Goal: Use online tool/utility: Utilize a website feature to perform a specific function

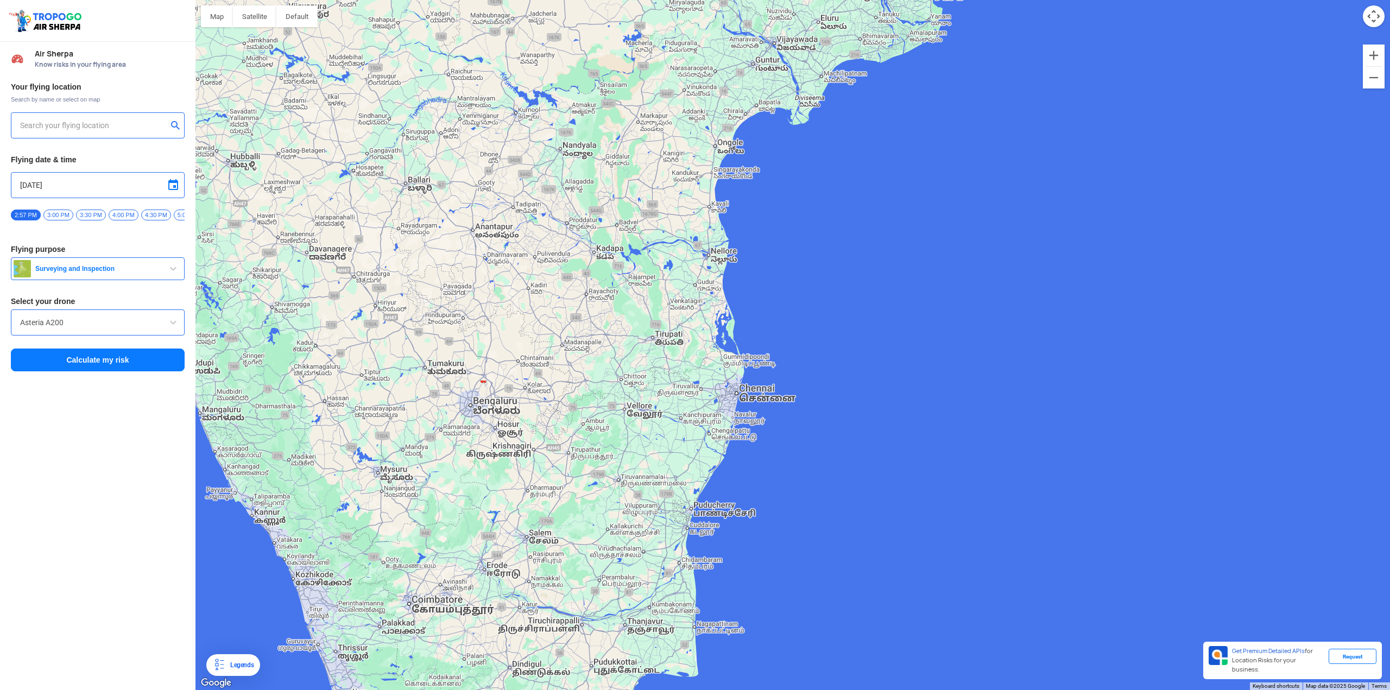
drag, startPoint x: 588, startPoint y: 616, endPoint x: 666, endPoint y: 299, distance: 326.2
click at [666, 299] on div at bounding box center [792, 345] width 1195 height 690
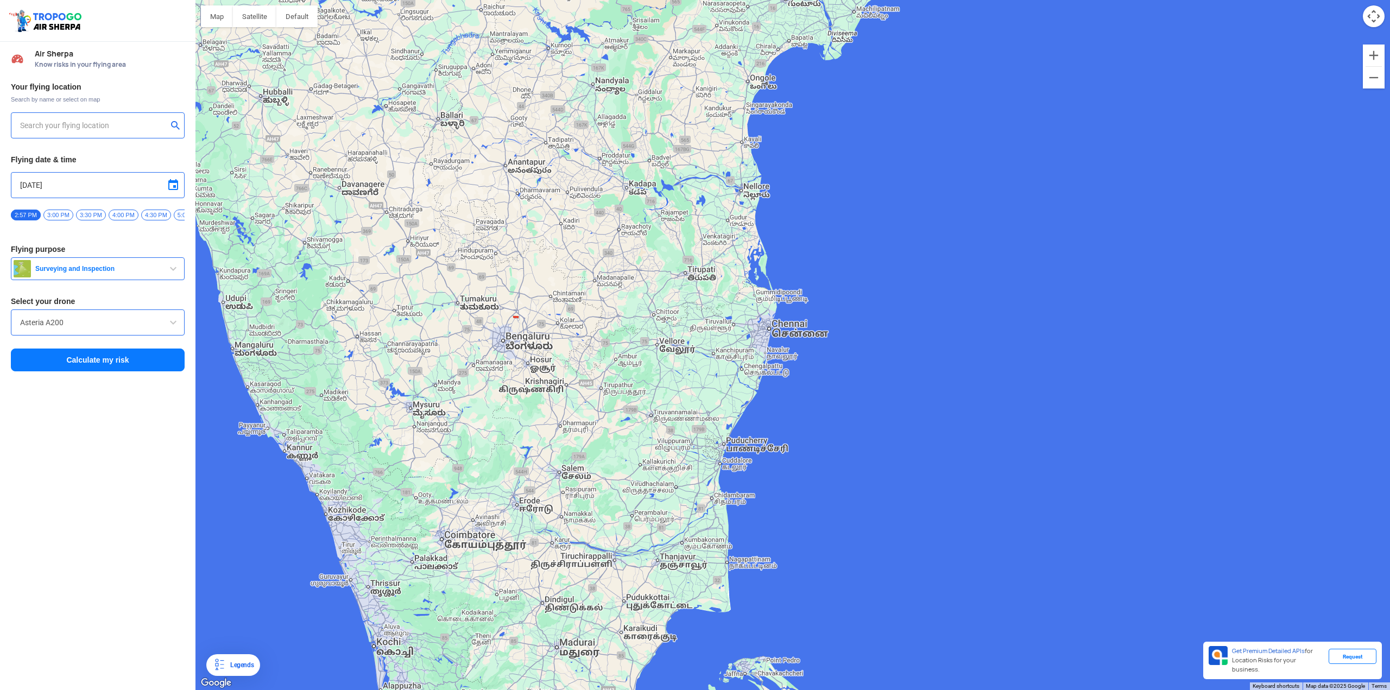
drag, startPoint x: 643, startPoint y: 464, endPoint x: 662, endPoint y: 420, distance: 47.9
click at [649, 441] on div at bounding box center [792, 345] width 1195 height 690
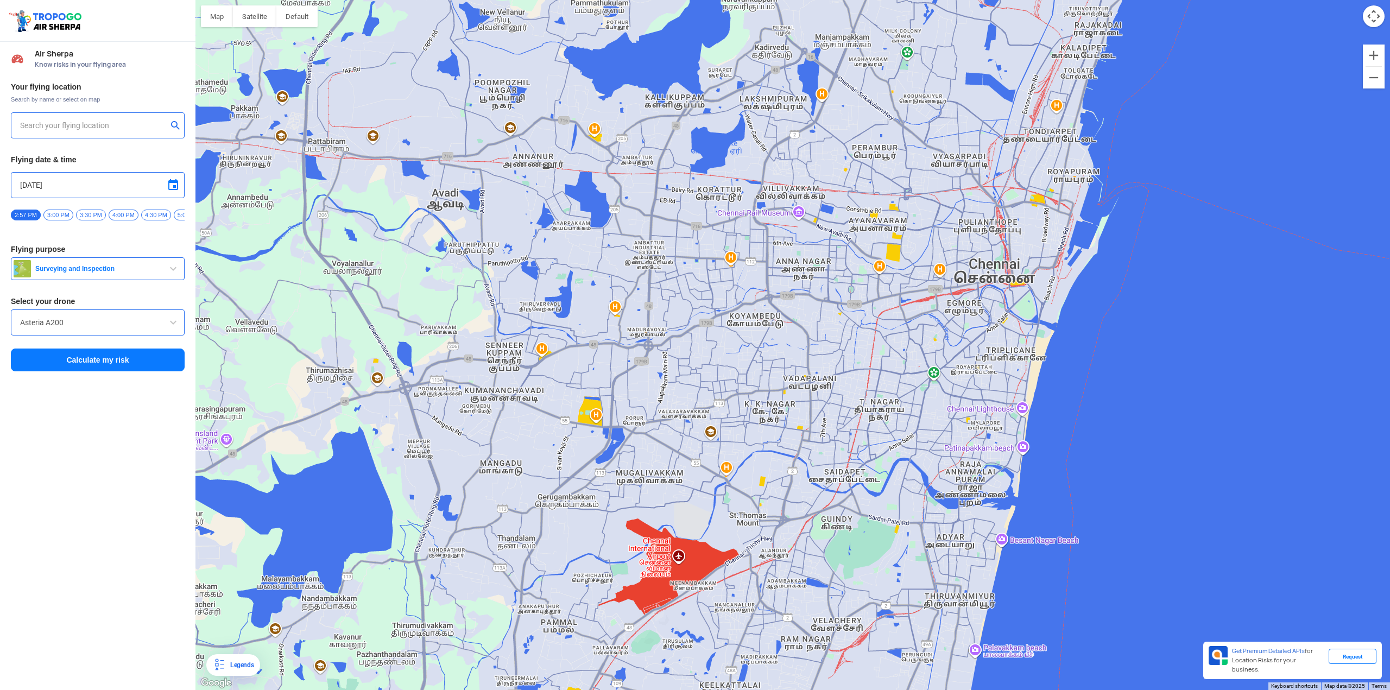
drag, startPoint x: 832, startPoint y: 548, endPoint x: 824, endPoint y: 263, distance: 285.2
click at [824, 263] on div at bounding box center [792, 345] width 1195 height 690
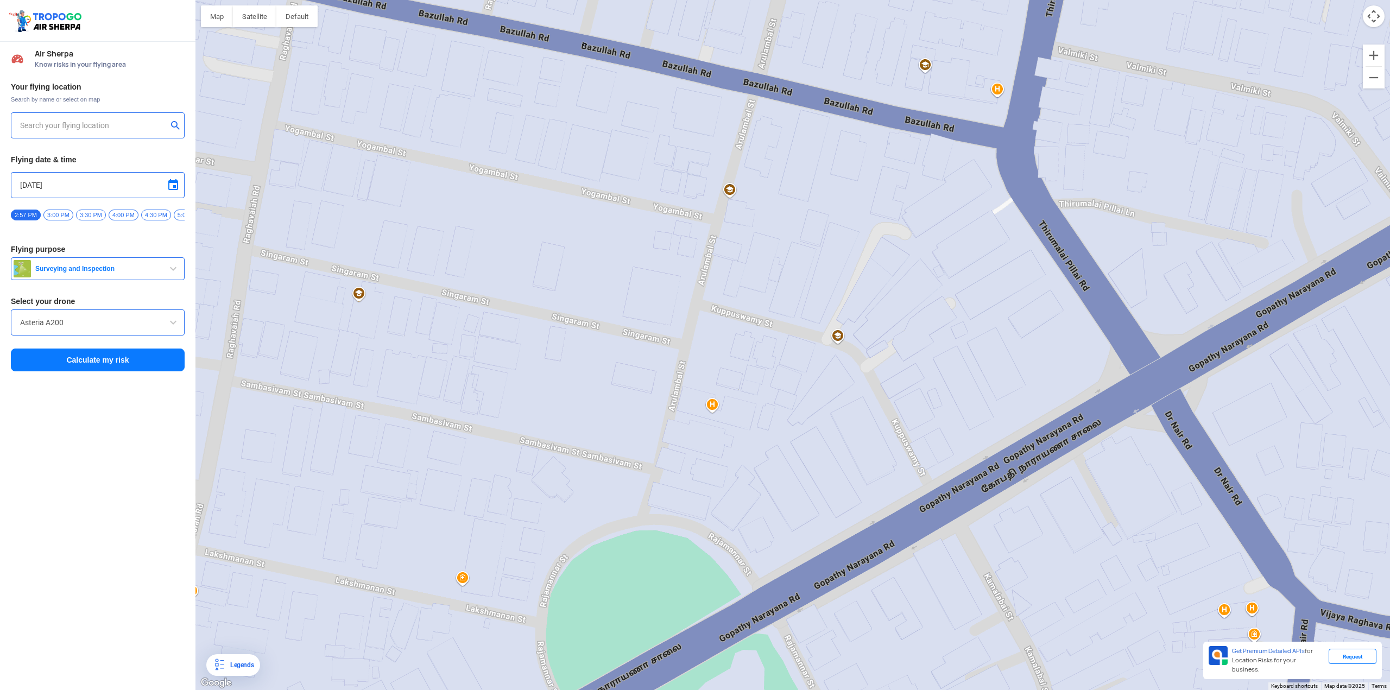
drag, startPoint x: 769, startPoint y: 383, endPoint x: 767, endPoint y: 395, distance: 12.1
click at [767, 395] on div at bounding box center [792, 345] width 1195 height 690
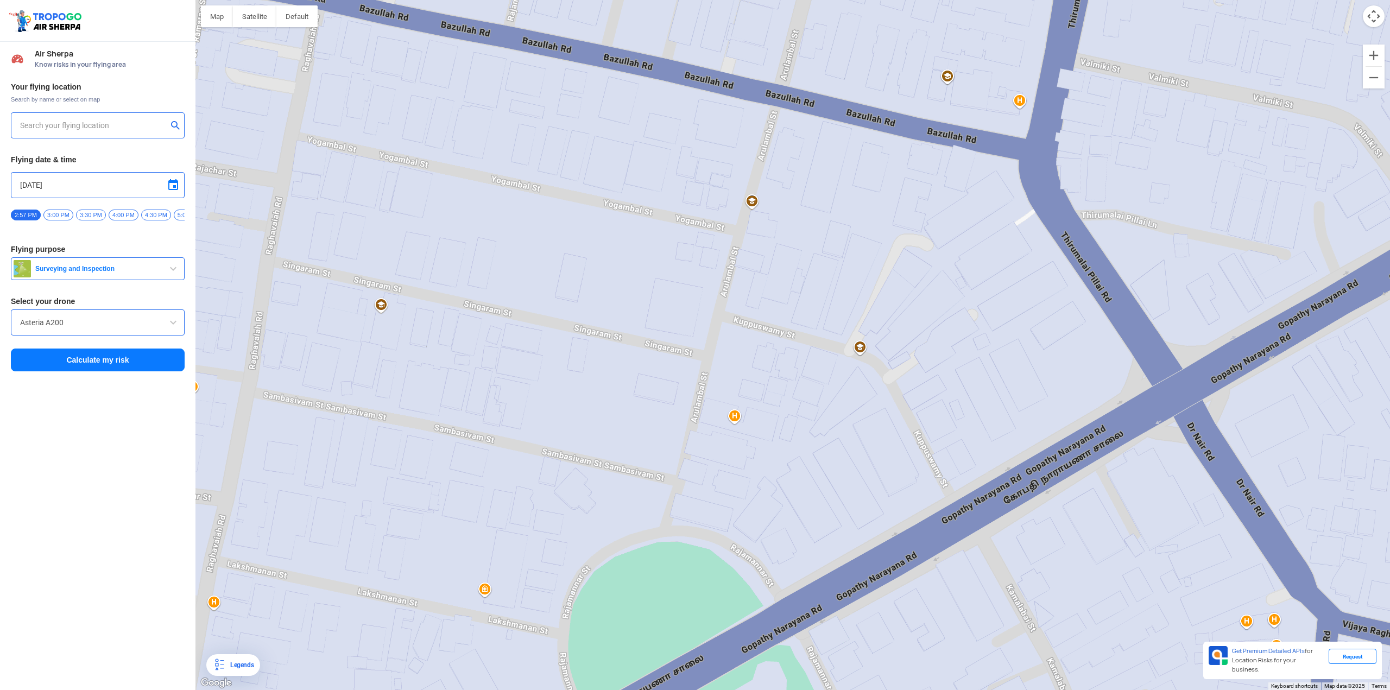
drag, startPoint x: 796, startPoint y: 395, endPoint x: 819, endPoint y: 408, distance: 26.5
click at [819, 408] on div at bounding box center [792, 345] width 1195 height 690
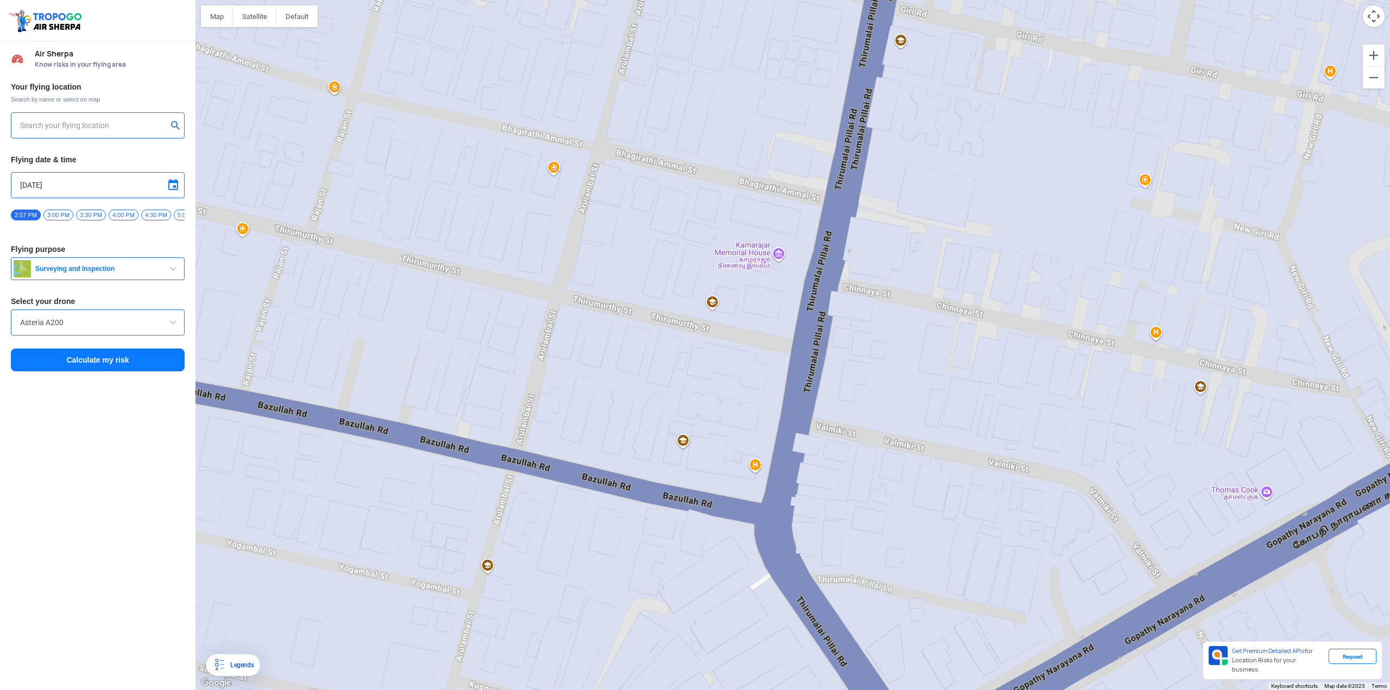
click at [886, 258] on div at bounding box center [792, 345] width 1195 height 690
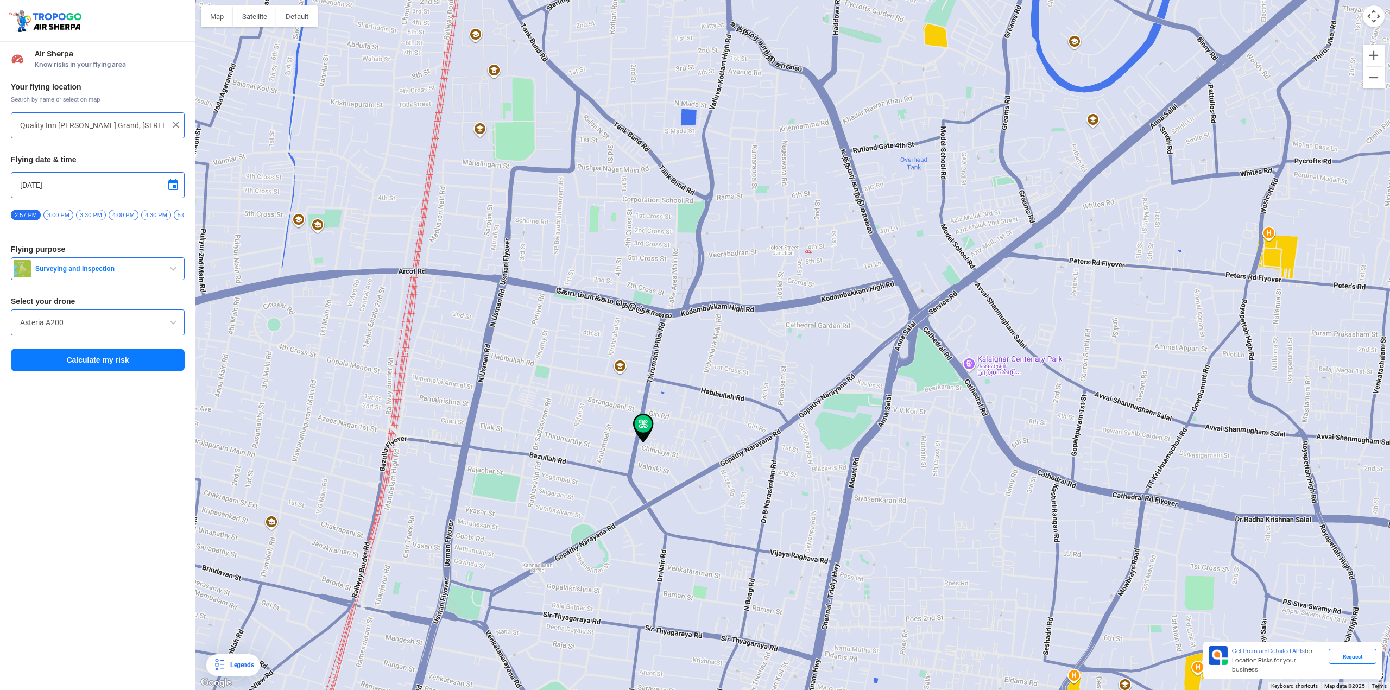
drag, startPoint x: 632, startPoint y: 427, endPoint x: 642, endPoint y: 427, distance: 9.8
click at [642, 427] on img at bounding box center [643, 428] width 21 height 29
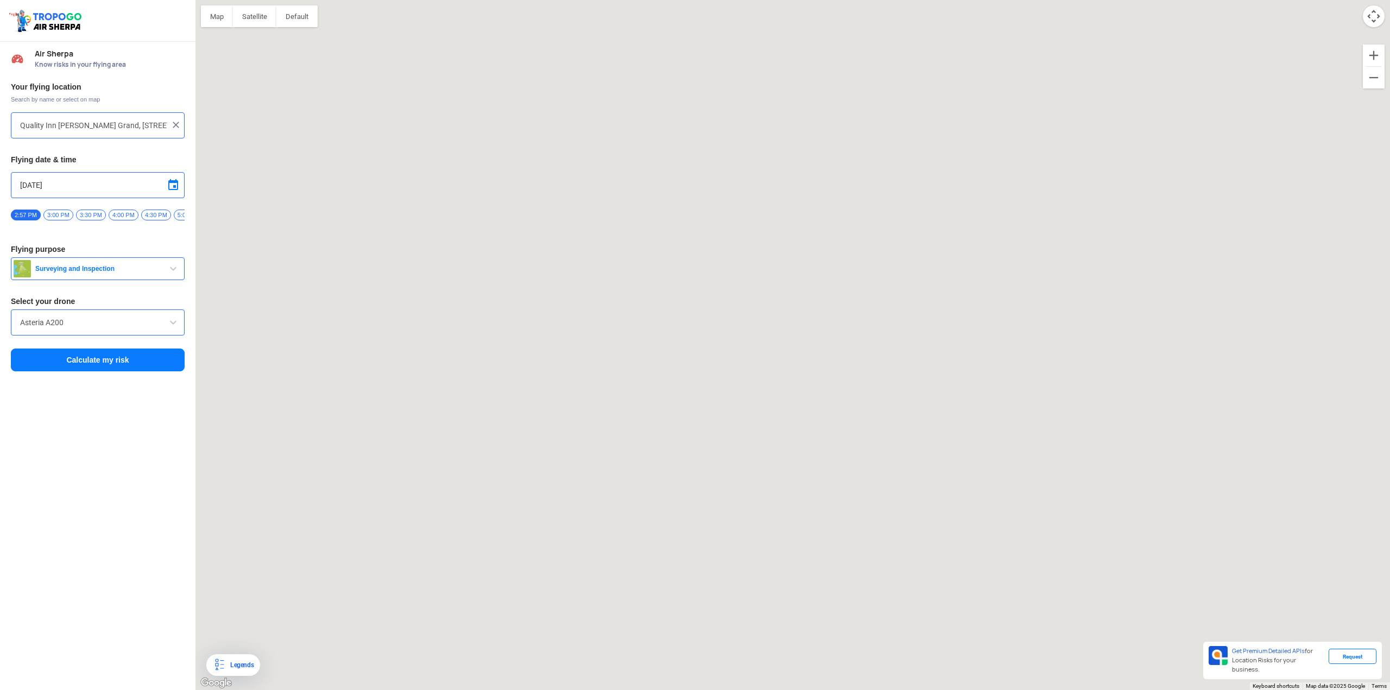
type input "[STREET_ADDRESS]"
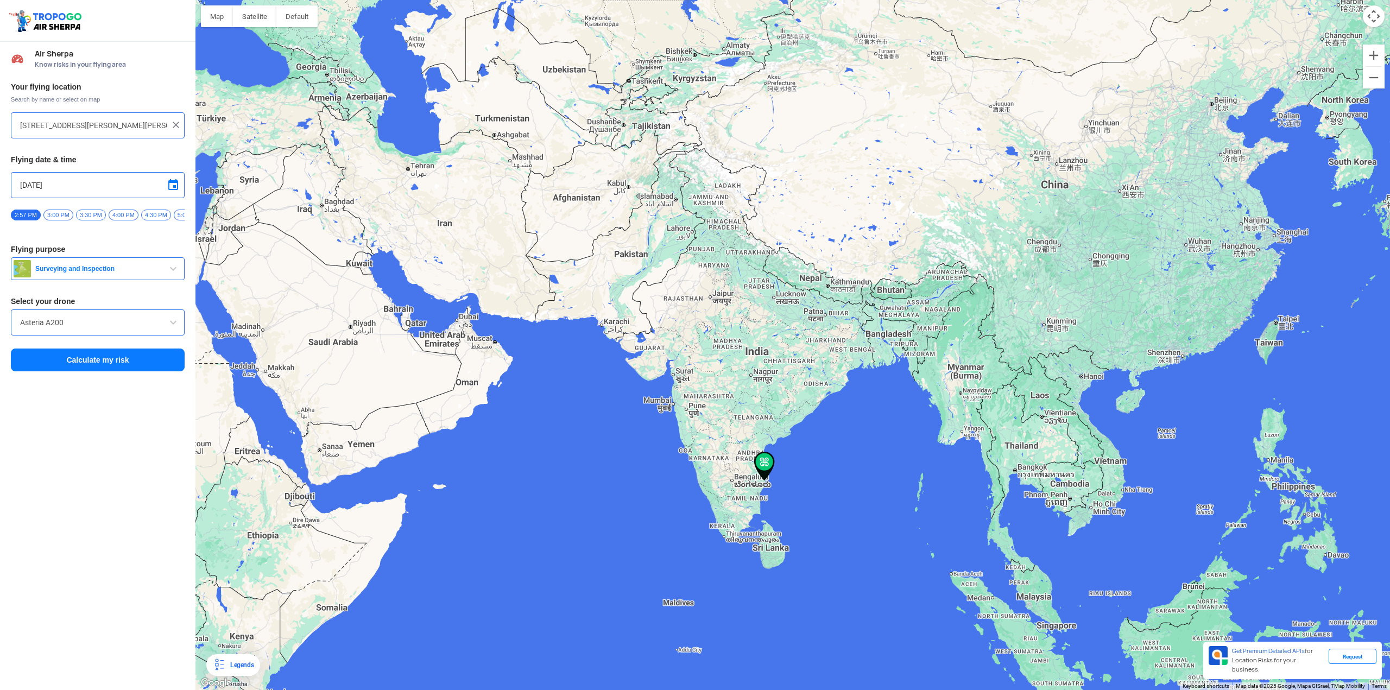
click at [117, 260] on div "Your flying location Search by name or select on map 1/924, Rajarajeswari Nagar…" at bounding box center [97, 227] width 195 height 301
click at [116, 263] on button "Surveying and Inspection" at bounding box center [98, 268] width 174 height 23
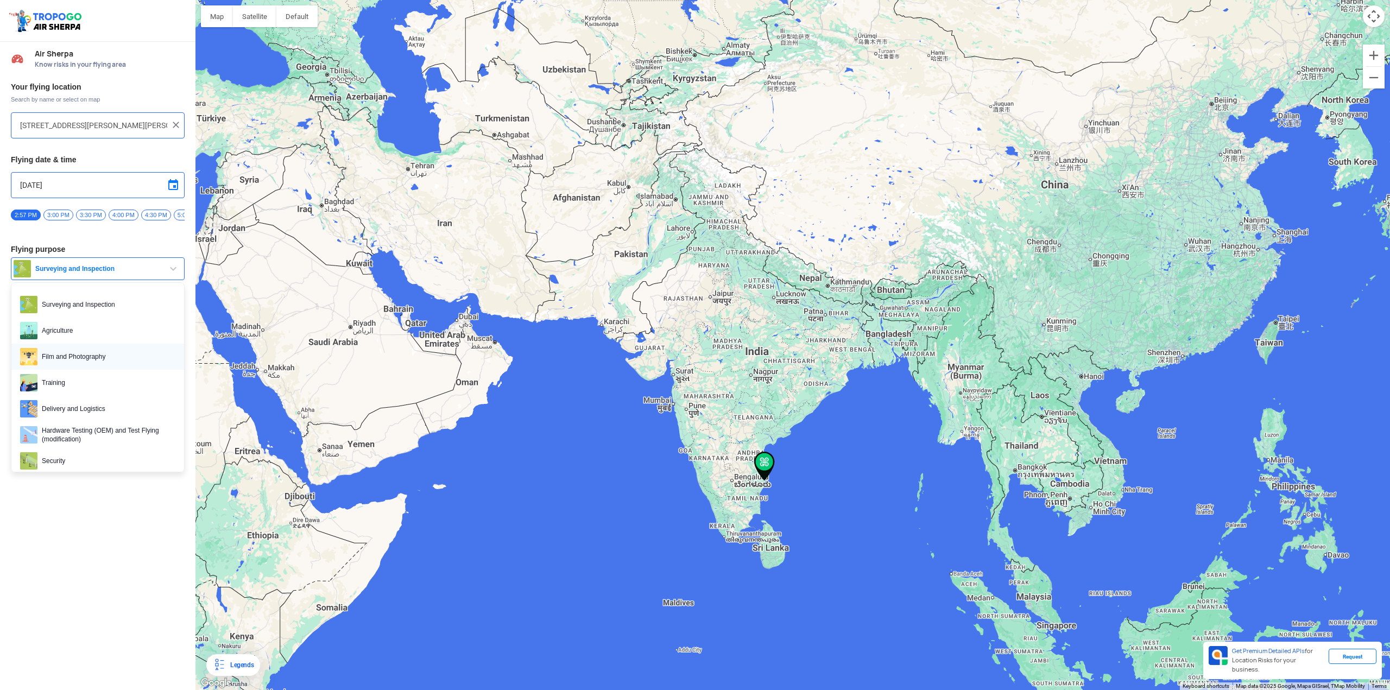
click at [45, 358] on span "Film and Photography" at bounding box center [106, 356] width 138 height 17
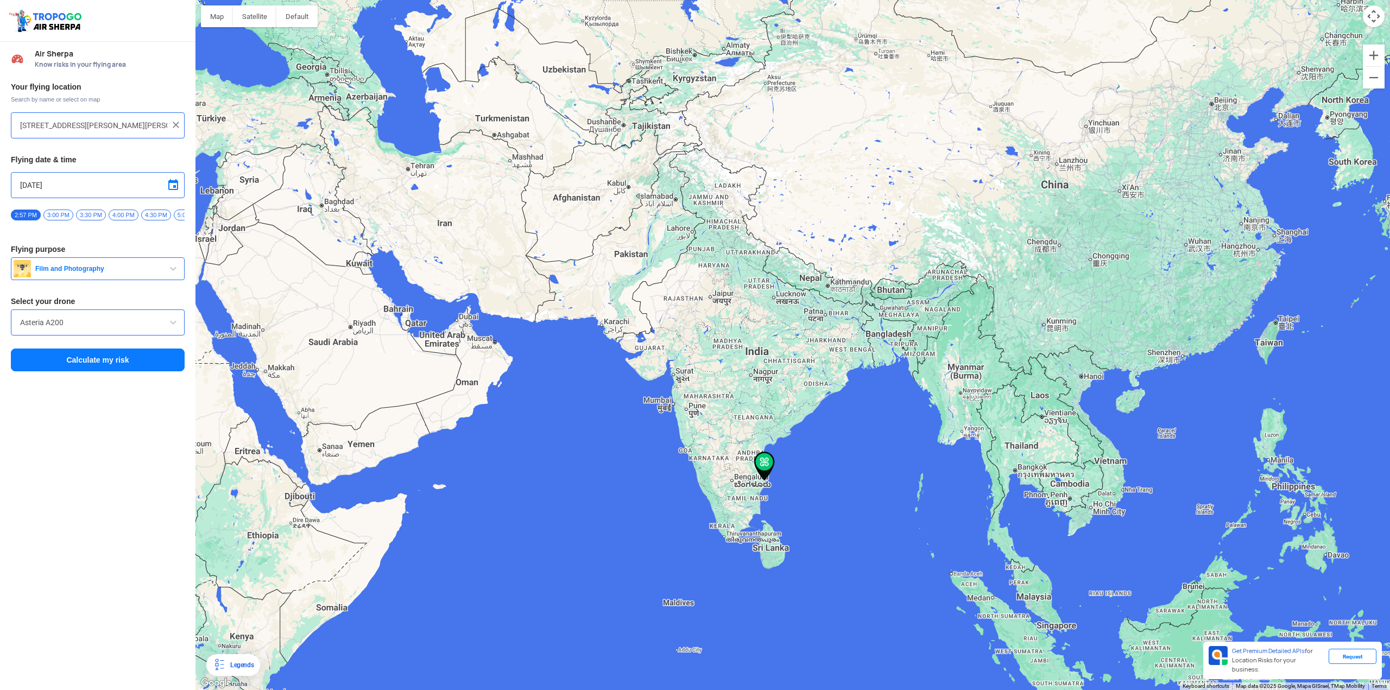
click at [67, 329] on input "Asteria A200" at bounding box center [97, 322] width 155 height 13
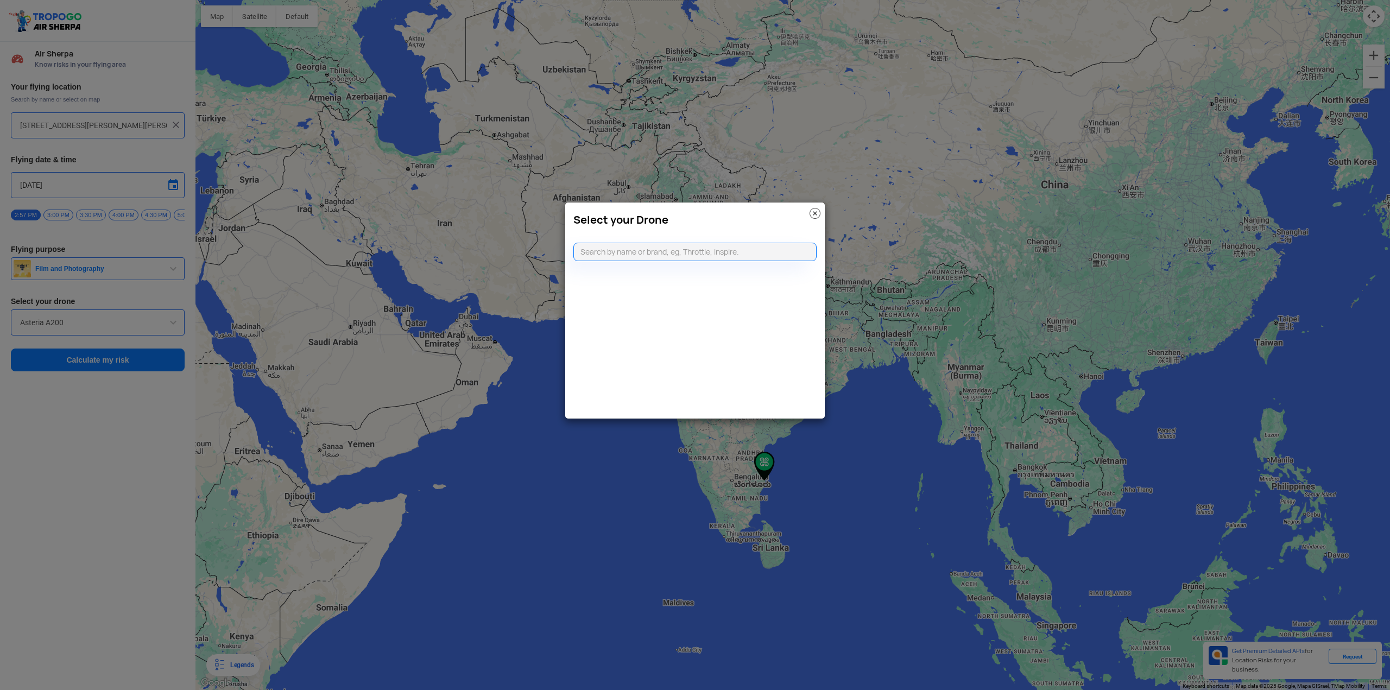
click at [152, 328] on modal-container "Select your Drone" at bounding box center [695, 345] width 1390 height 690
click at [815, 217] on img at bounding box center [815, 213] width 11 height 11
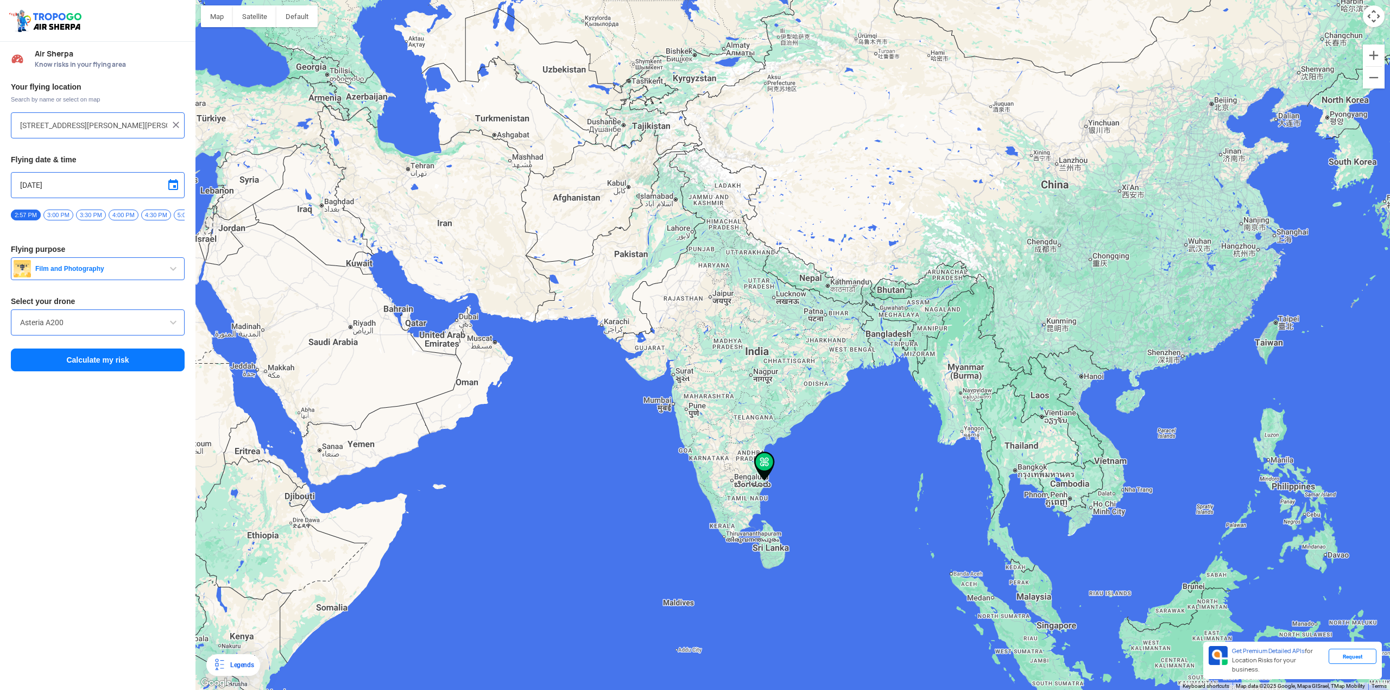
click at [174, 328] on span at bounding box center [173, 322] width 13 height 13
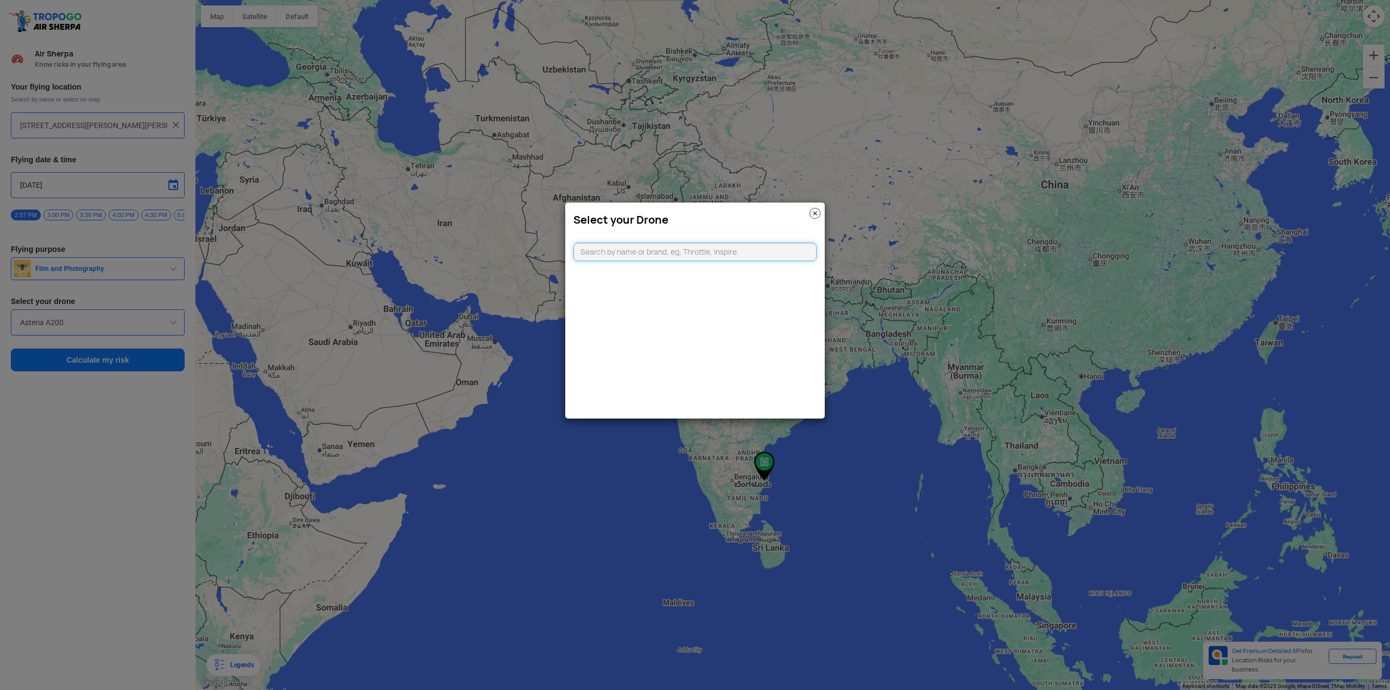
click at [603, 250] on input "text" at bounding box center [694, 252] width 243 height 18
type input "dji air"
click at [622, 275] on li "DJI Air2S" at bounding box center [695, 276] width 243 height 24
type input "DJI Air2S"
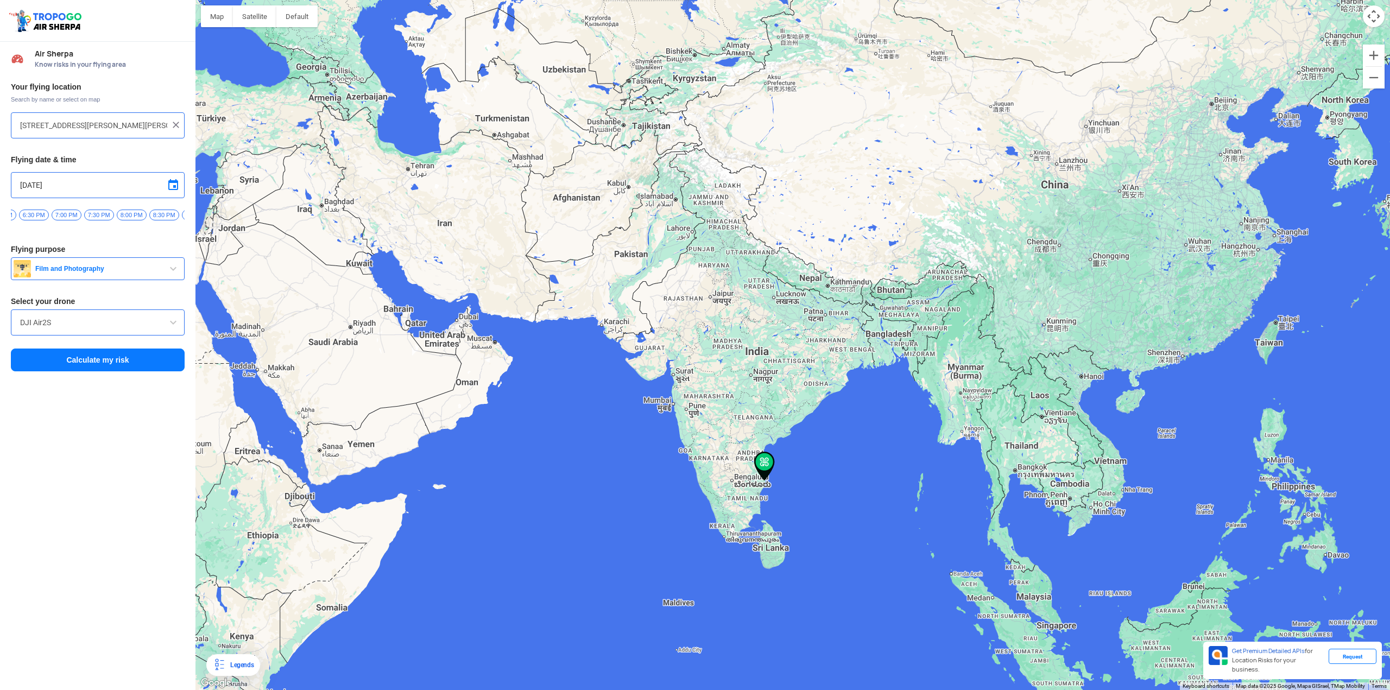
scroll to position [0, 256]
click at [118, 218] on span "8:00 PM" at bounding box center [128, 215] width 30 height 11
click at [88, 369] on button "Calculate my risk" at bounding box center [98, 360] width 174 height 23
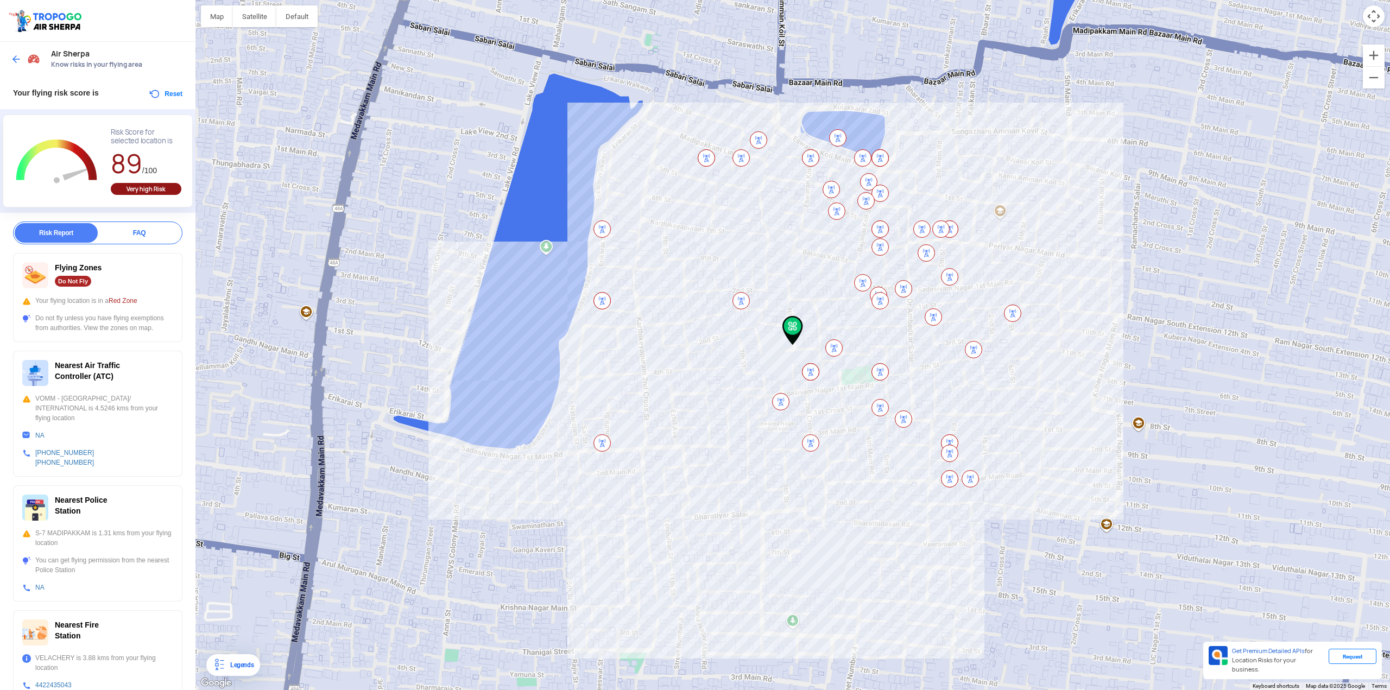
scroll to position [79, 0]
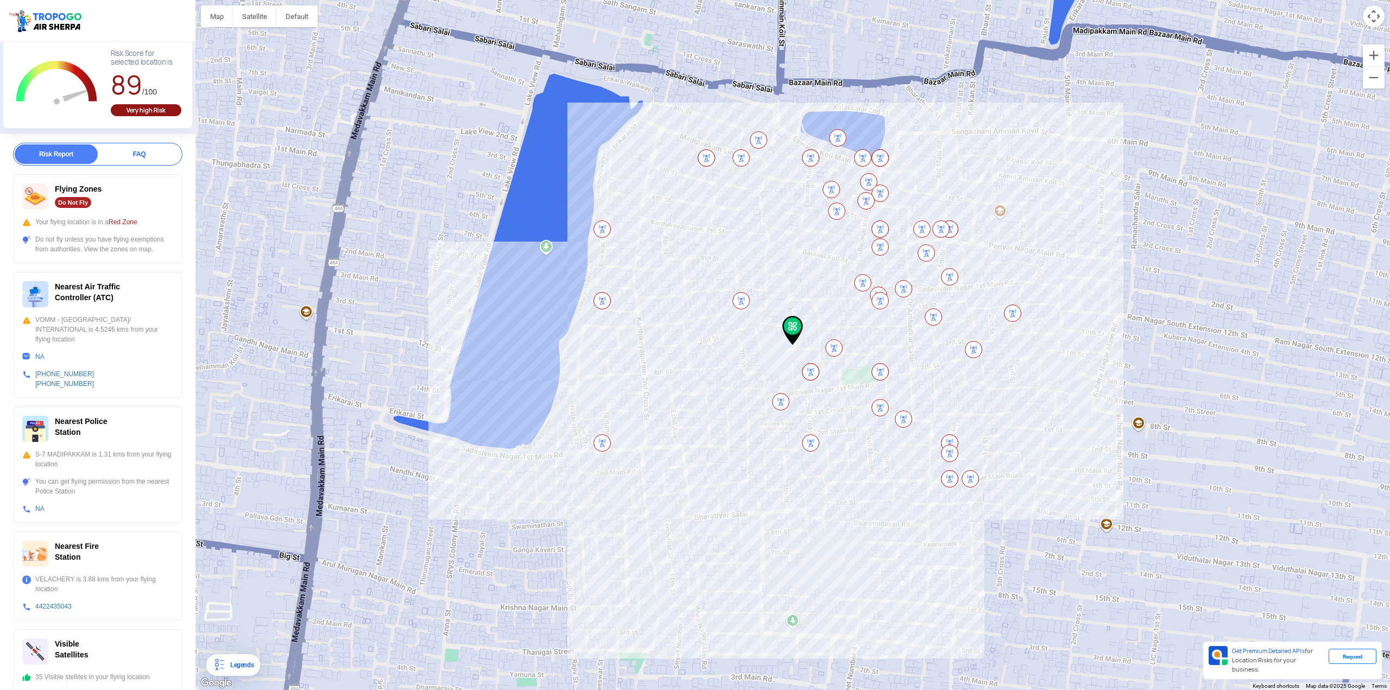
click at [78, 204] on div "Do Not Fly" at bounding box center [73, 202] width 36 height 11
click at [148, 106] on div "Very high Risk" at bounding box center [146, 110] width 71 height 12
click at [142, 114] on div "Very high Risk" at bounding box center [146, 110] width 71 height 12
click at [741, 305] on img at bounding box center [741, 300] width 17 height 17
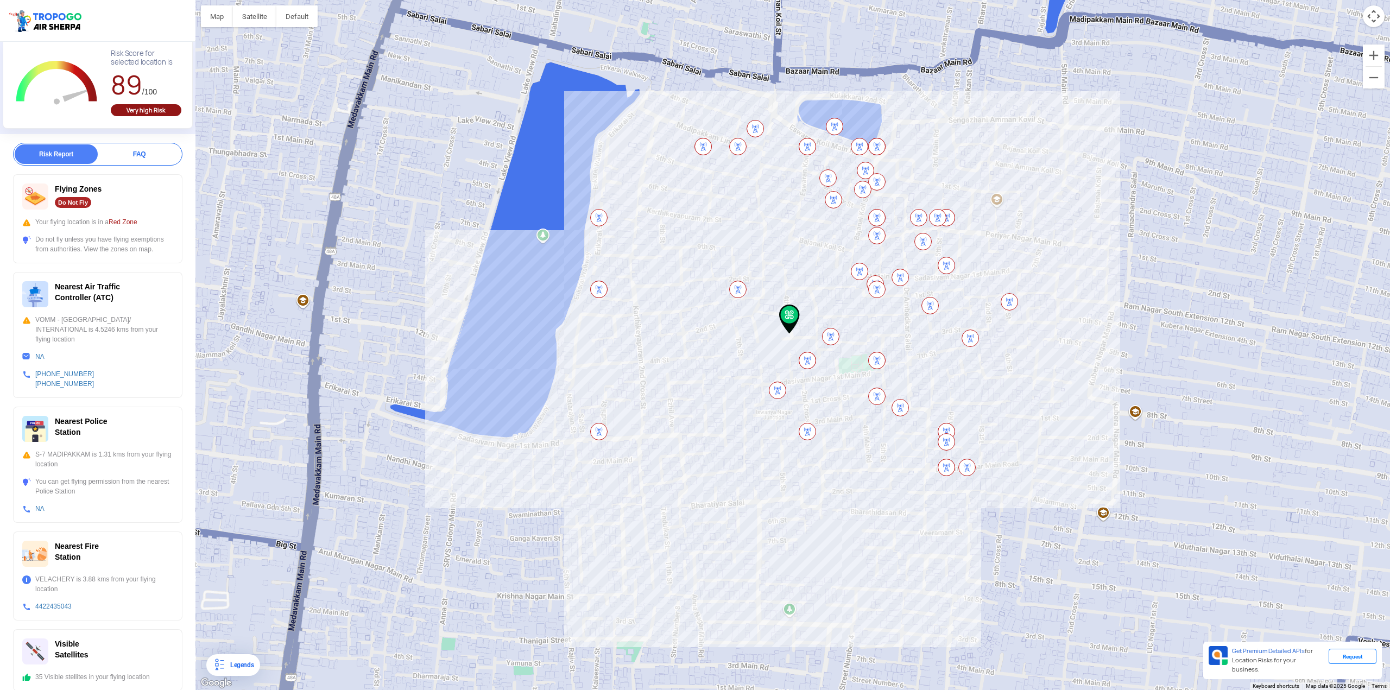
drag, startPoint x: 795, startPoint y: 318, endPoint x: 792, endPoint y: 308, distance: 10.1
click at [792, 308] on img at bounding box center [789, 319] width 21 height 29
click at [144, 111] on div "Very high Risk" at bounding box center [146, 110] width 71 height 12
click at [136, 65] on div "Risk Score for selected location is" at bounding box center [146, 57] width 71 height 17
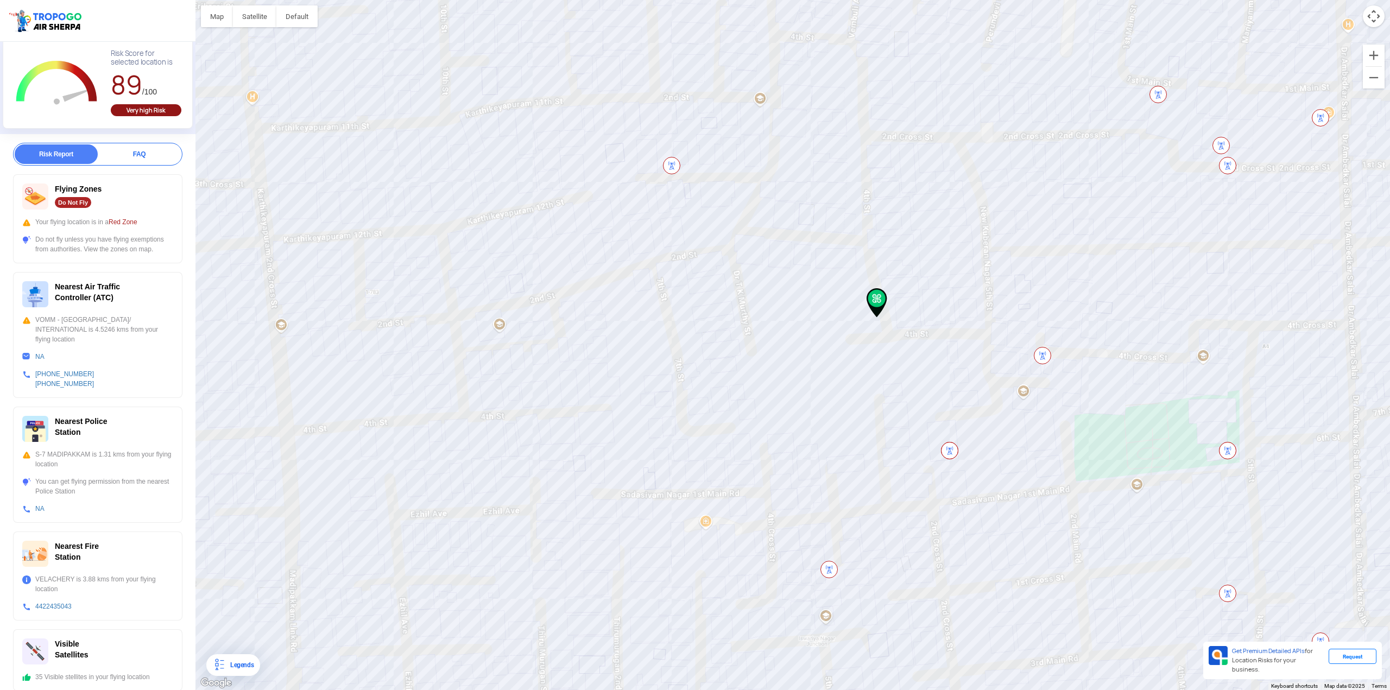
drag, startPoint x: 928, startPoint y: 368, endPoint x: 916, endPoint y: 376, distance: 14.5
click at [916, 376] on div at bounding box center [792, 345] width 1195 height 690
click at [1380, 67] on button "Zoom out" at bounding box center [1374, 78] width 22 height 22
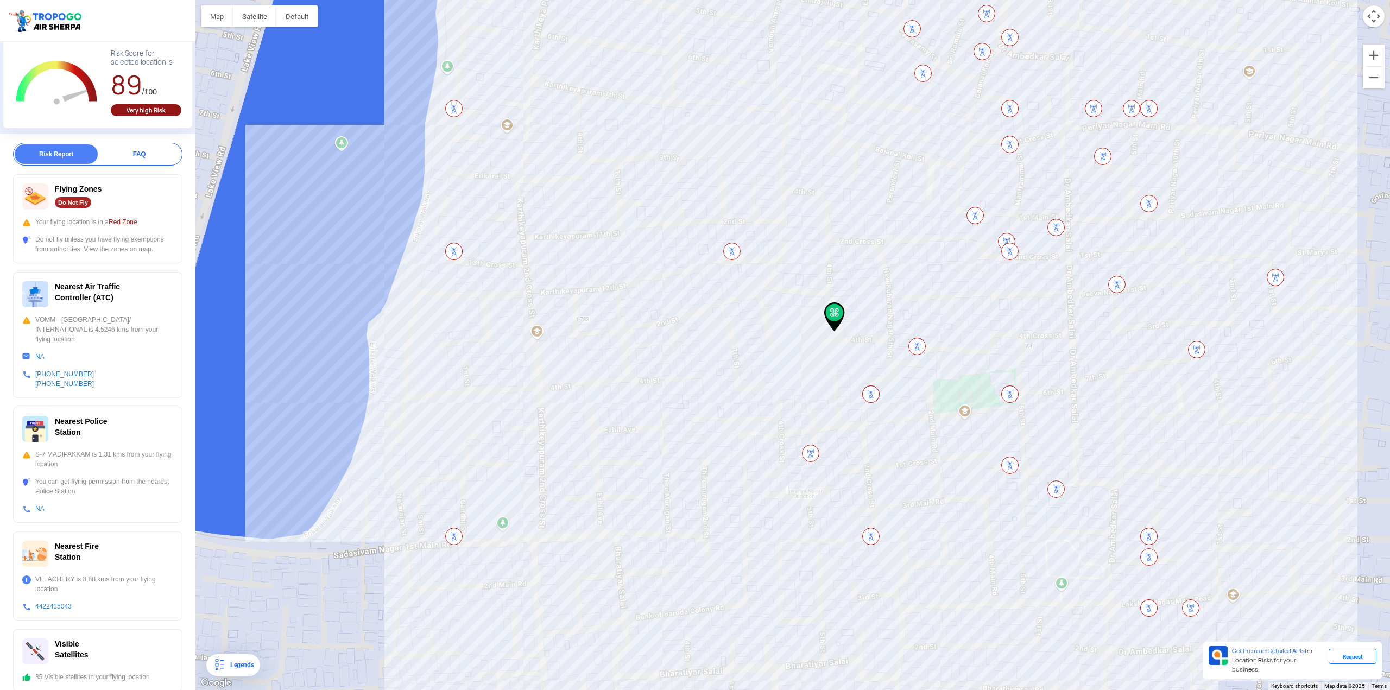
click at [1373, 30] on div at bounding box center [792, 345] width 1195 height 690
click at [1373, 19] on button "Map camera controls" at bounding box center [1374, 16] width 22 height 22
click at [1342, 15] on button "Zoom out" at bounding box center [1347, 16] width 22 height 22
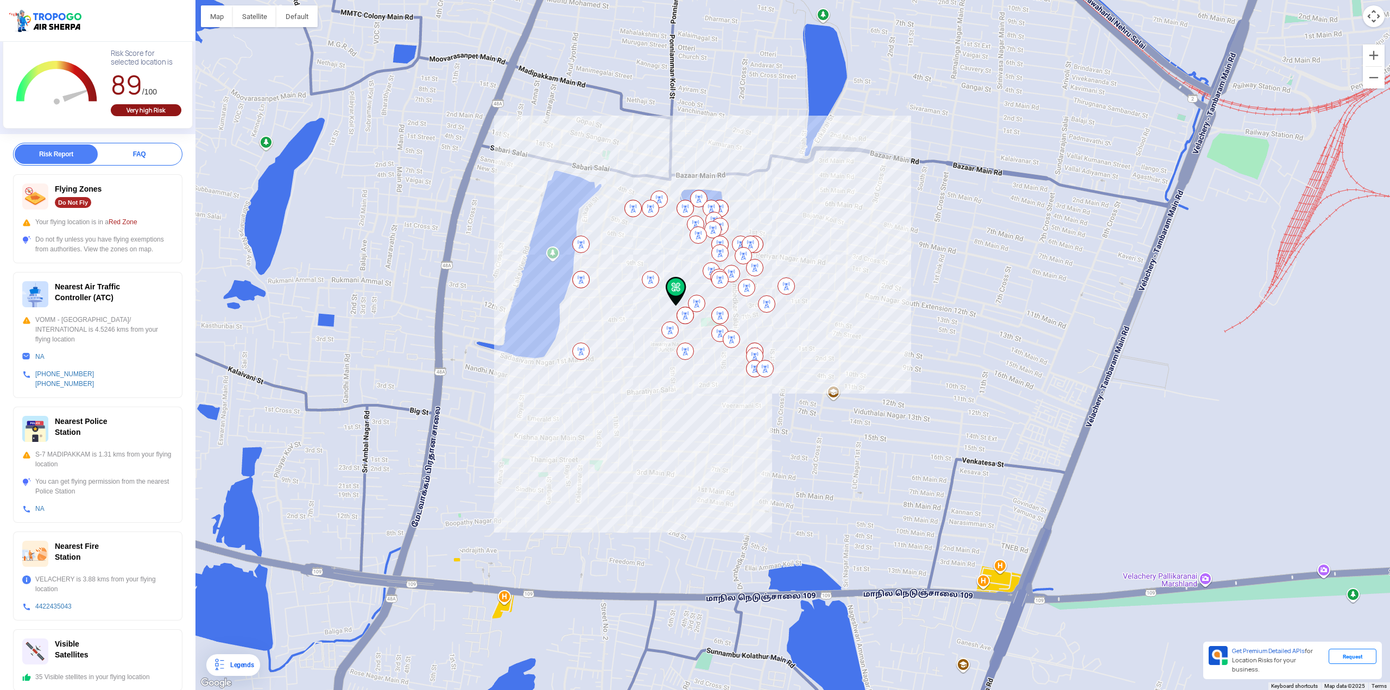
drag, startPoint x: 662, startPoint y: 290, endPoint x: 673, endPoint y: 290, distance: 10.9
click at [673, 290] on img at bounding box center [676, 291] width 21 height 29
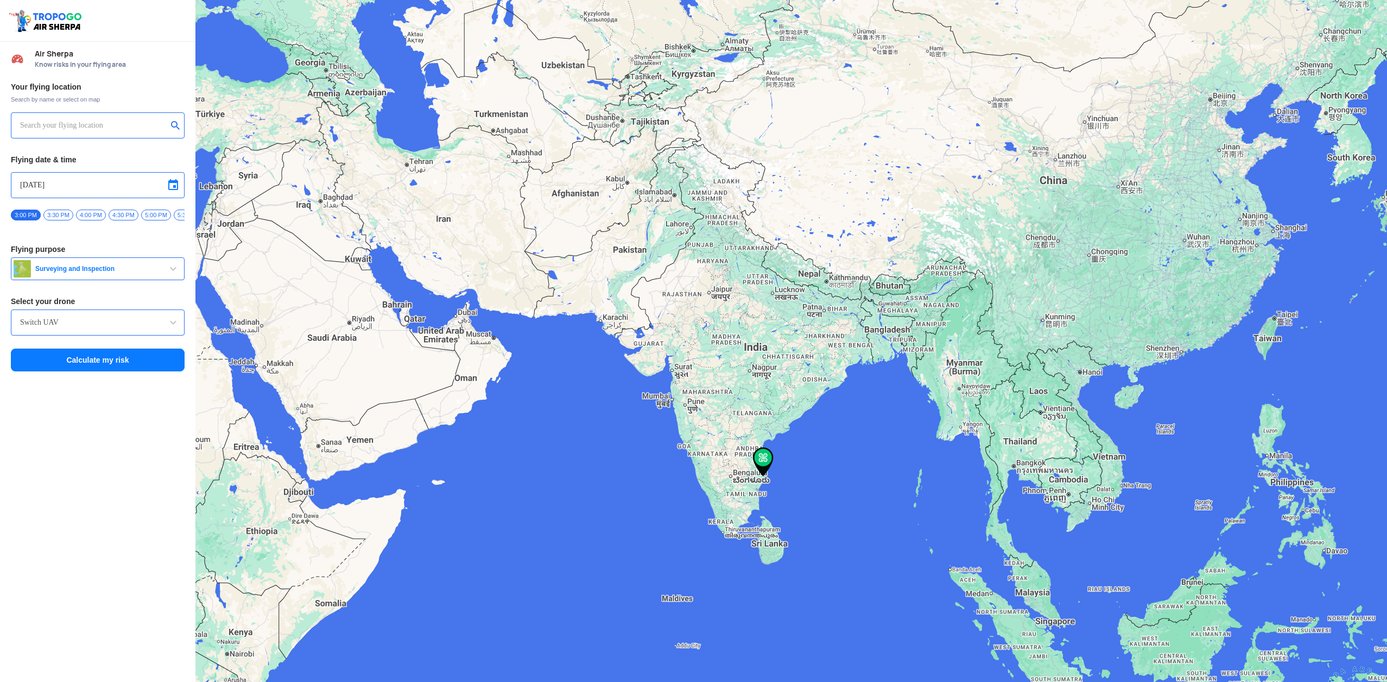
type input "[STREET_ADDRESS]"
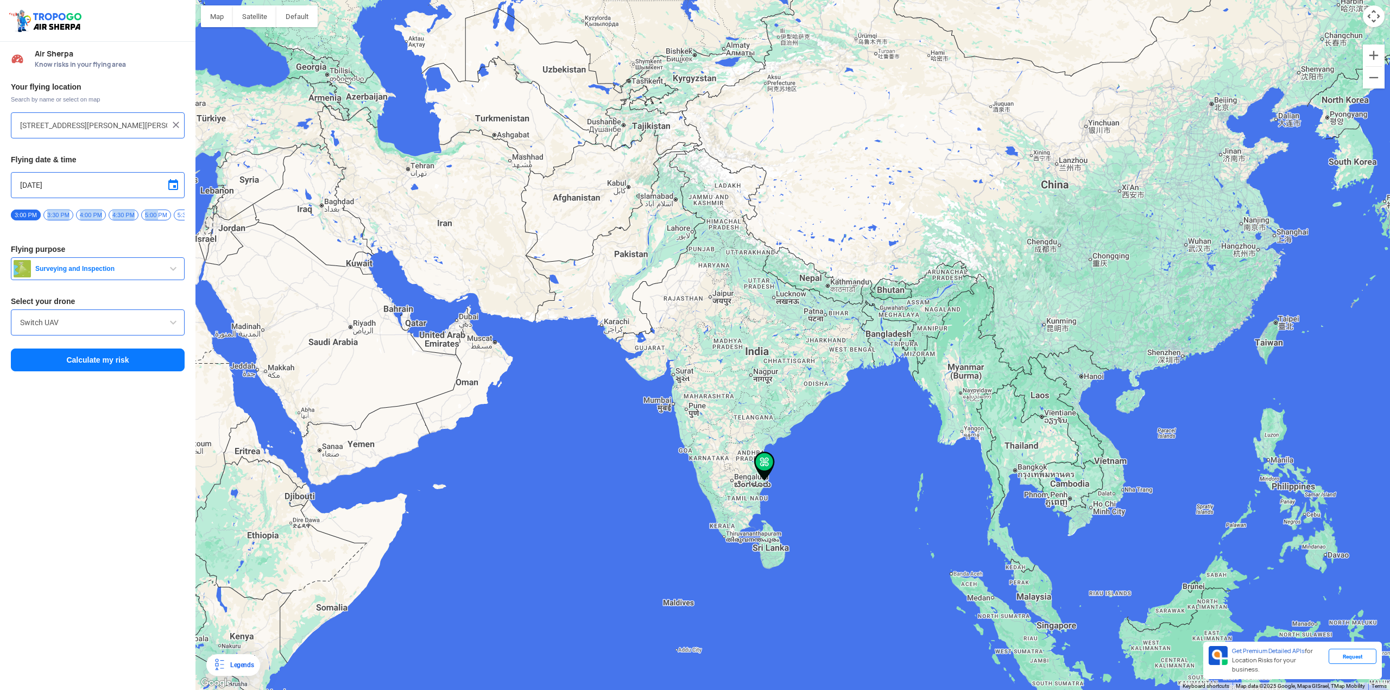
drag, startPoint x: 160, startPoint y: 216, endPoint x: 48, endPoint y: 210, distance: 111.5
click at [48, 210] on div "3:00 PM 3:30 PM 4:00 PM 4:30 PM 5:00 PM 5:30 PM 6:00 PM 6:30 PM 7:00 PM 7:30 PM…" at bounding box center [98, 218] width 174 height 19
drag, startPoint x: 163, startPoint y: 218, endPoint x: 160, endPoint y: 226, distance: 9.5
click at [164, 224] on div "3:00 PM 3:30 PM 4:00 PM 4:30 PM 5:00 PM 5:30 PM 6:00 PM 6:30 PM 7:00 PM 7:30 PM…" at bounding box center [98, 218] width 174 height 19
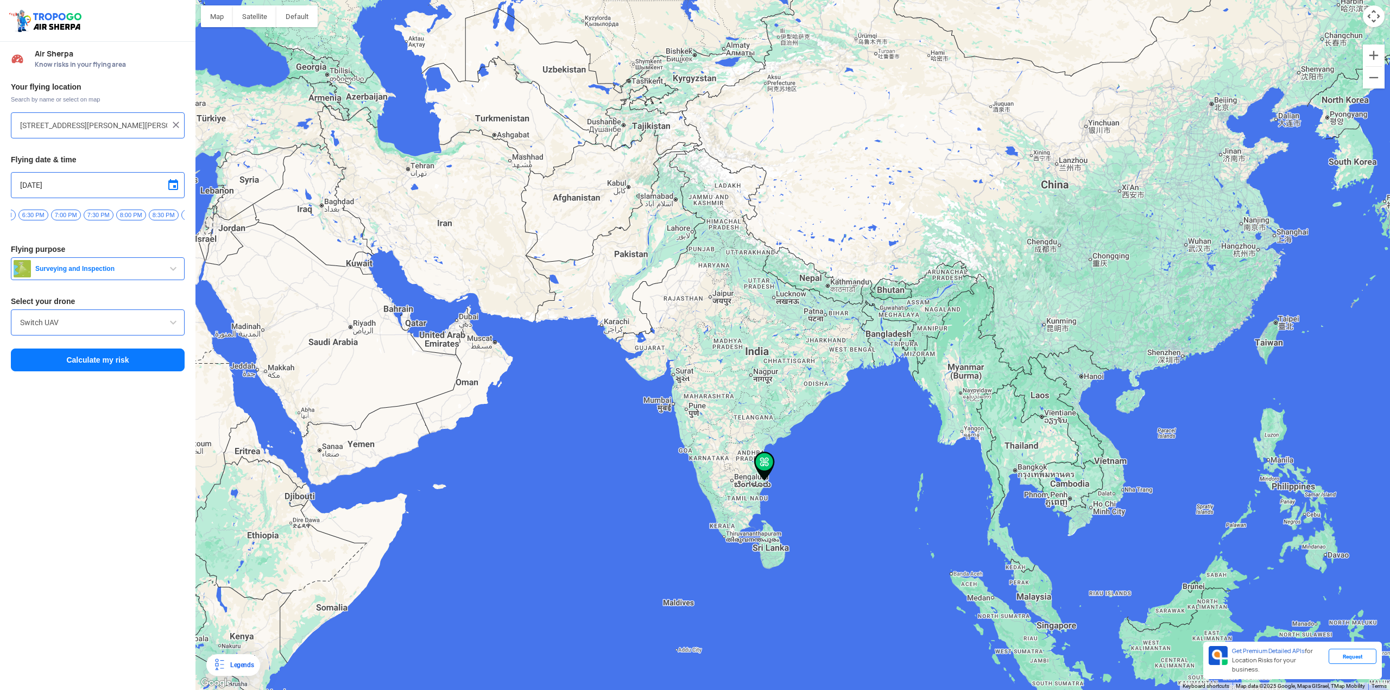
click at [122, 217] on span "8:00 PM" at bounding box center [131, 215] width 30 height 11
click at [79, 328] on input "Switch UAV" at bounding box center [97, 322] width 155 height 13
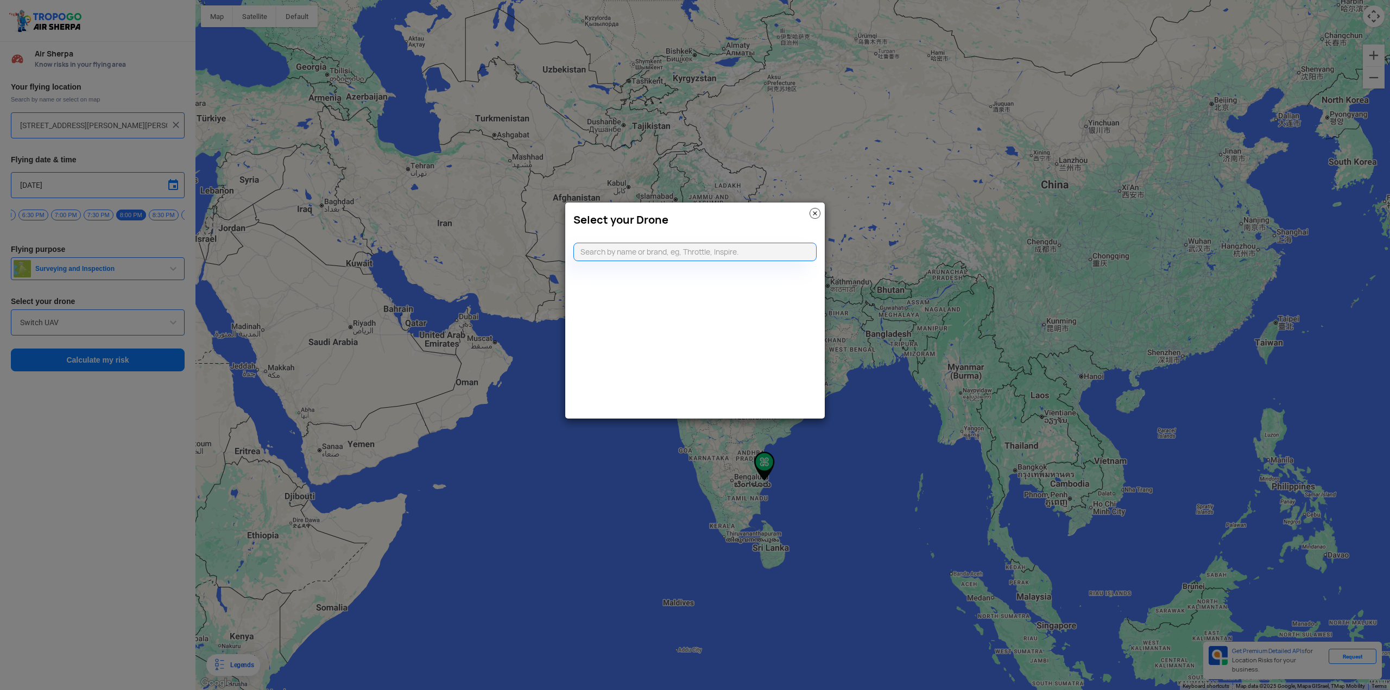
click at [167, 325] on modal-container "Select your Drone" at bounding box center [695, 345] width 1390 height 690
click at [586, 249] on input "text" at bounding box center [694, 252] width 243 height 18
type input "a"
type input "dji"
click at [640, 328] on li "DJI Mavic Air" at bounding box center [695, 325] width 243 height 24
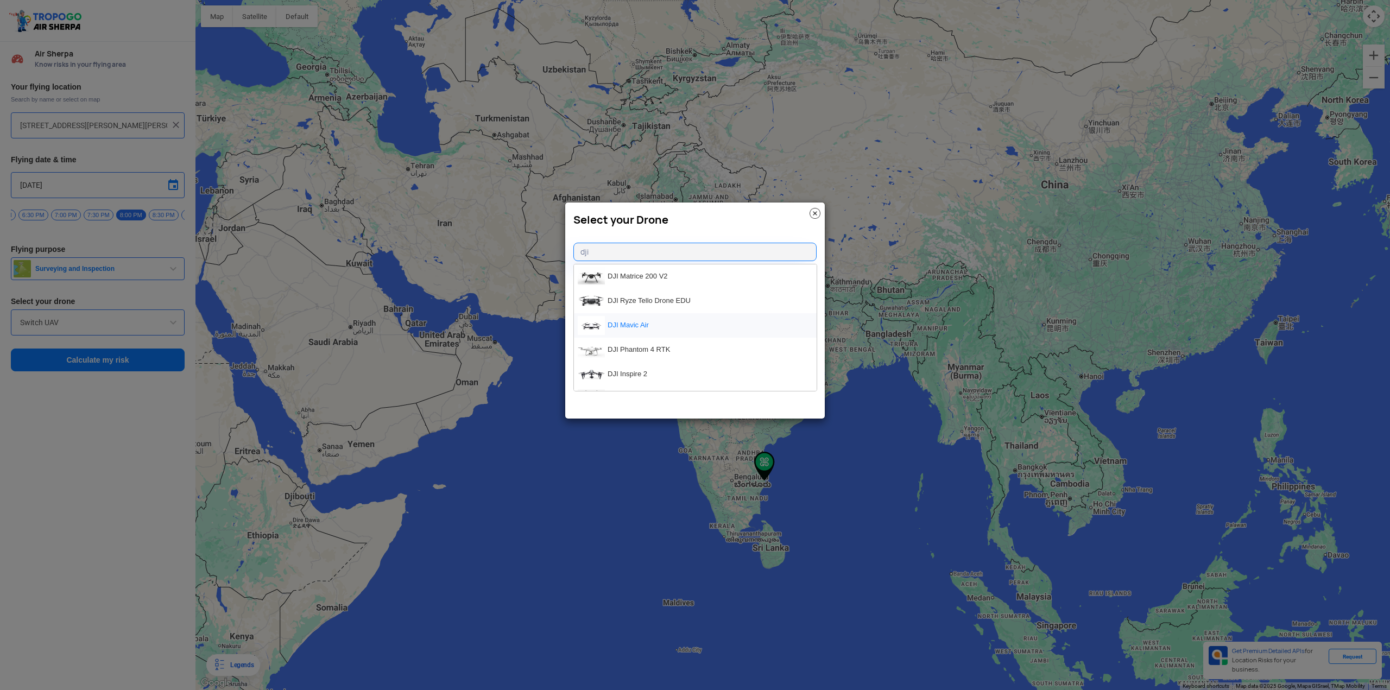
type input "DJI Mavic Air"
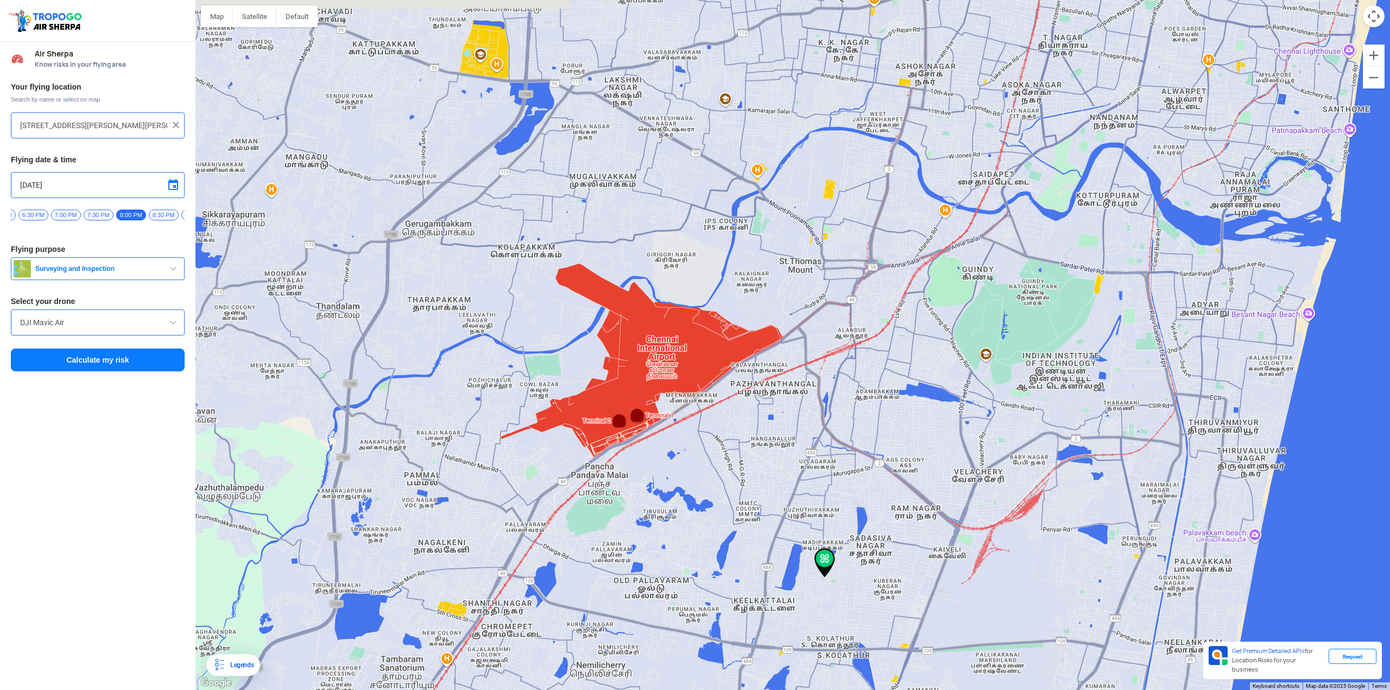
drag, startPoint x: 923, startPoint y: 296, endPoint x: 866, endPoint y: 444, distance: 158.3
click at [866, 444] on div at bounding box center [792, 345] width 1195 height 690
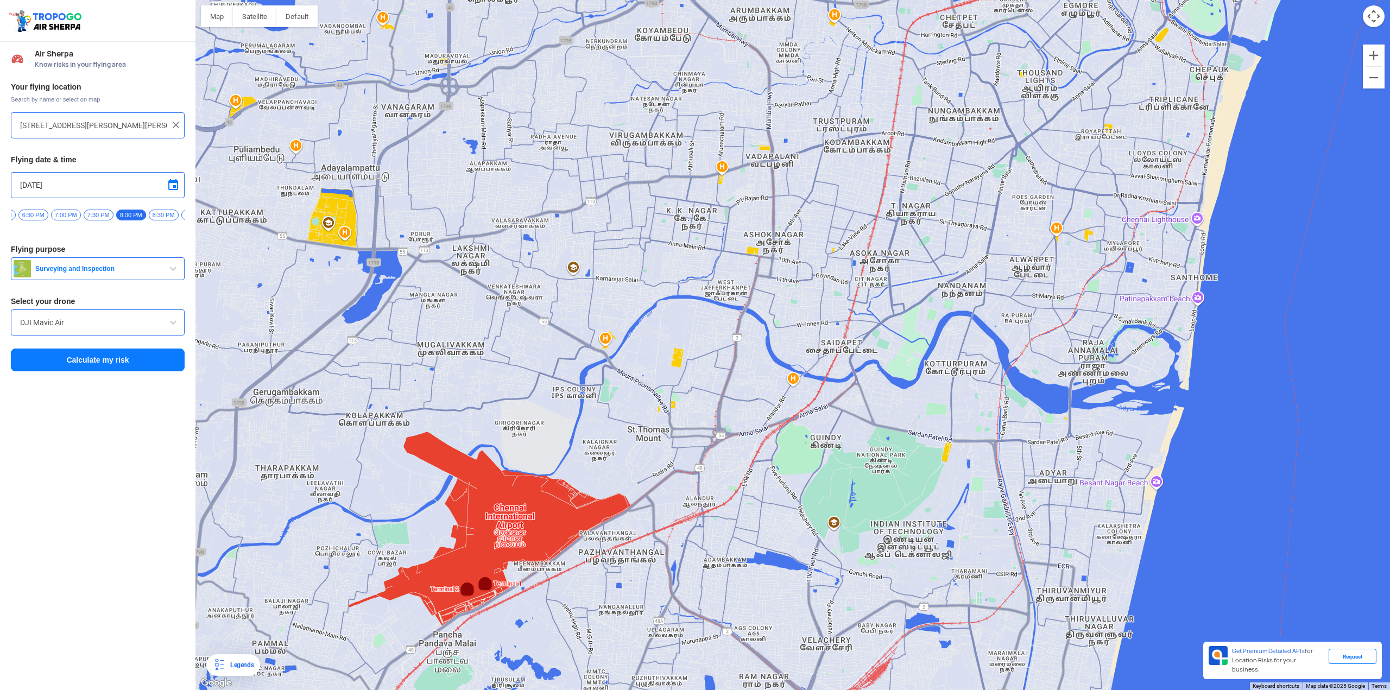
drag, startPoint x: 968, startPoint y: 237, endPoint x: 811, endPoint y: 409, distance: 232.9
click at [811, 409] on div at bounding box center [792, 345] width 1195 height 690
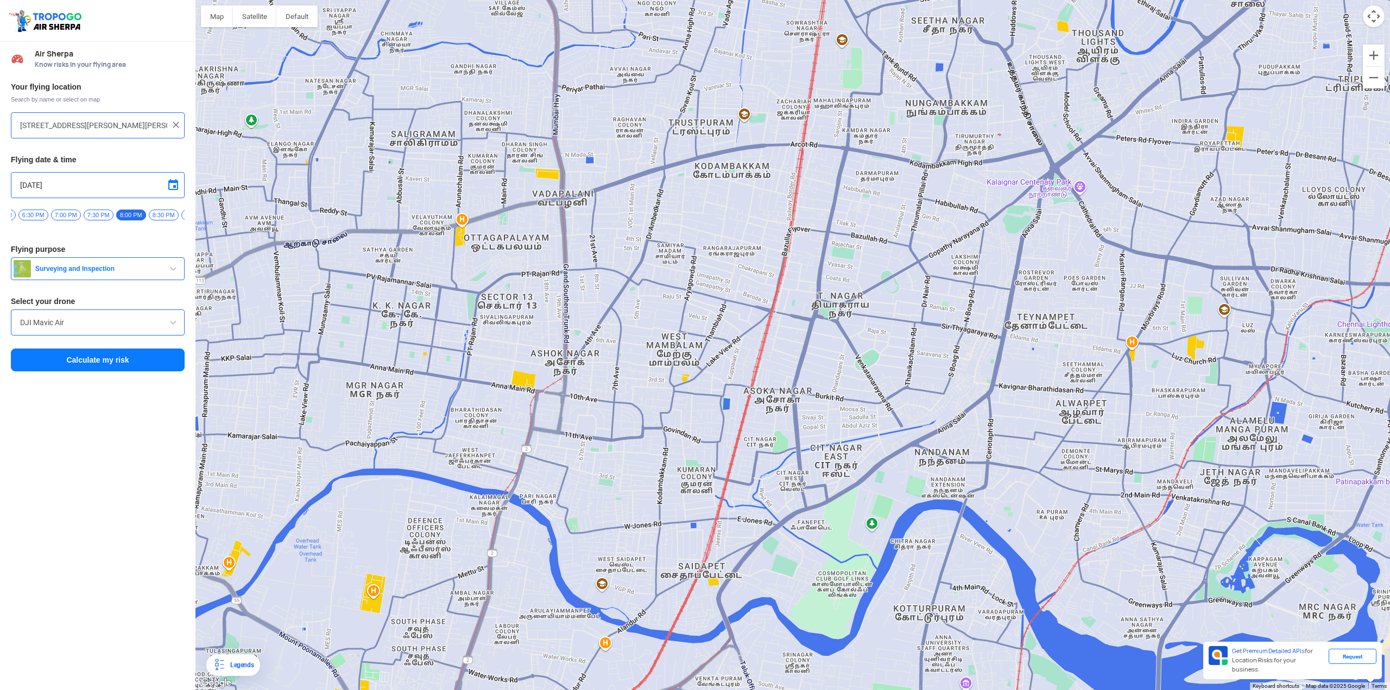
drag, startPoint x: 870, startPoint y: 303, endPoint x: 842, endPoint y: 335, distance: 42.3
click at [842, 335] on div at bounding box center [792, 345] width 1195 height 690
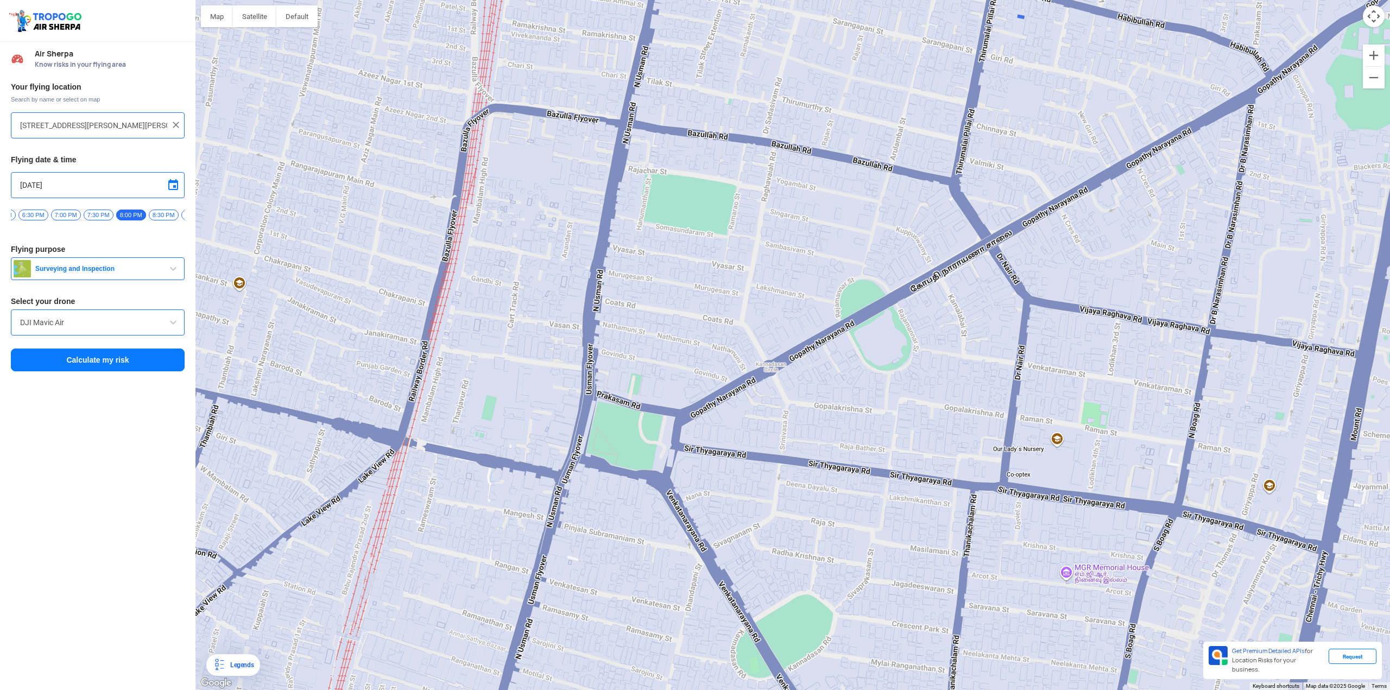
drag, startPoint x: 913, startPoint y: 279, endPoint x: 906, endPoint y: 294, distance: 16.8
click at [906, 294] on div at bounding box center [792, 345] width 1195 height 690
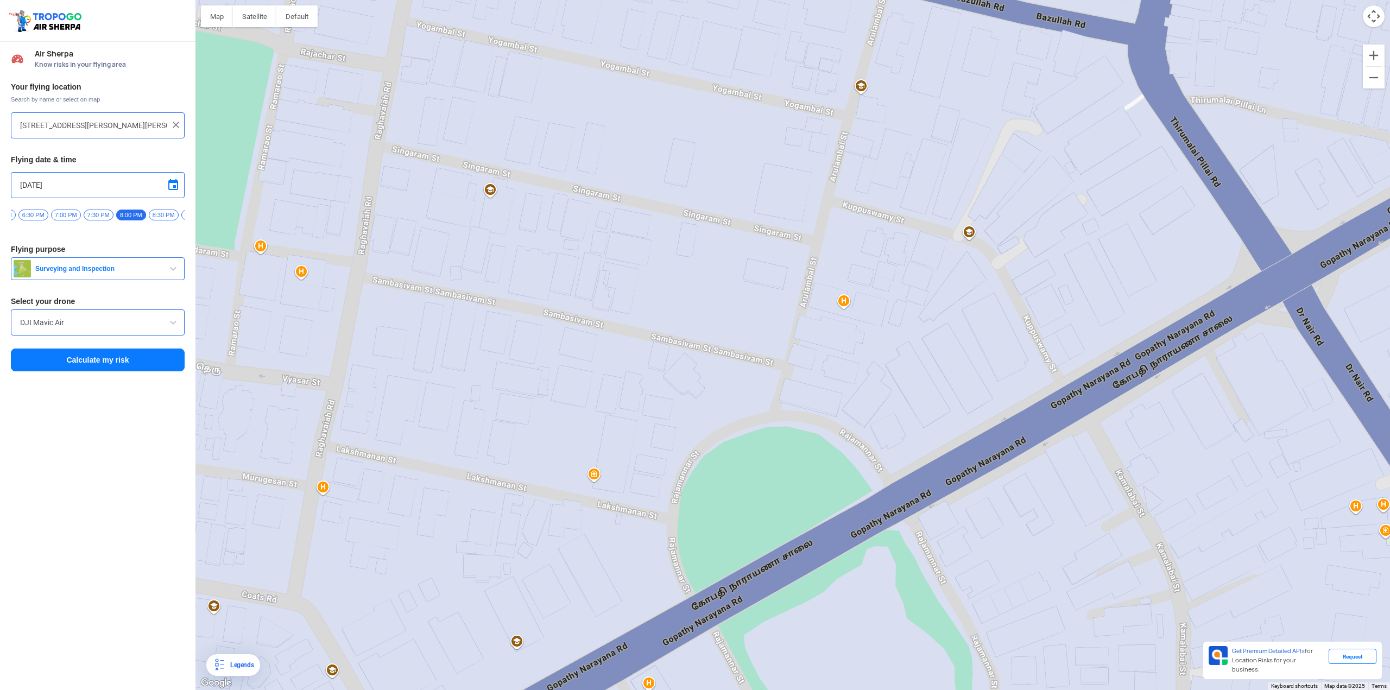
click at [854, 150] on div at bounding box center [792, 345] width 1195 height 690
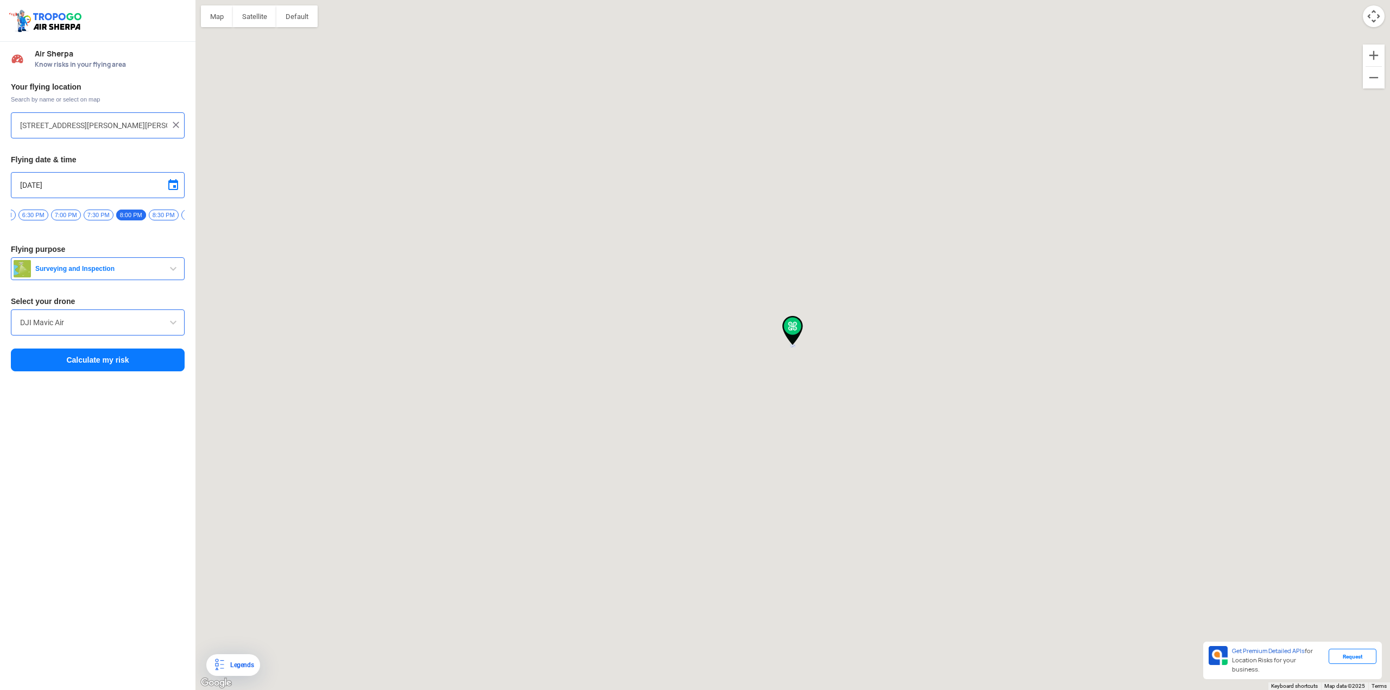
type input "No 7, Arulambal St, T. Nagar, Chennai, Tamil Nadu 600017, India"
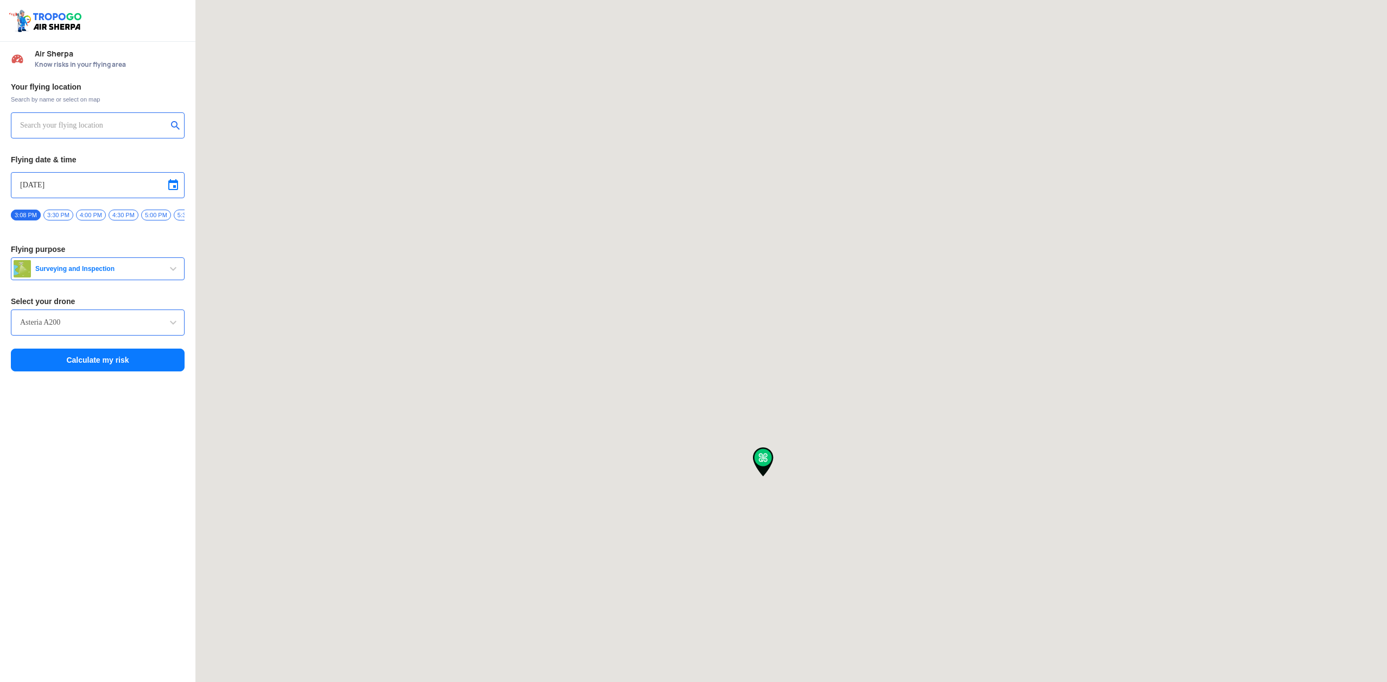
type input "[STREET_ADDRESS]"
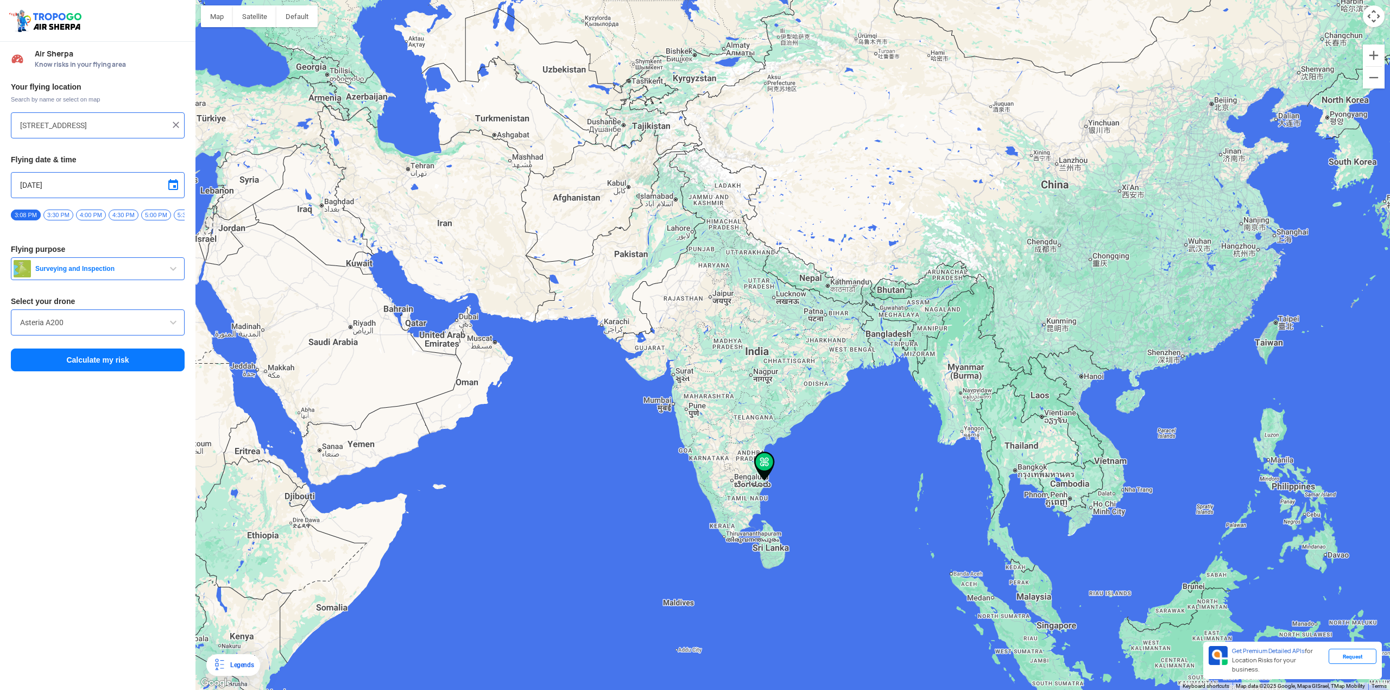
click at [96, 272] on span "Surveying and Inspection" at bounding box center [99, 268] width 136 height 9
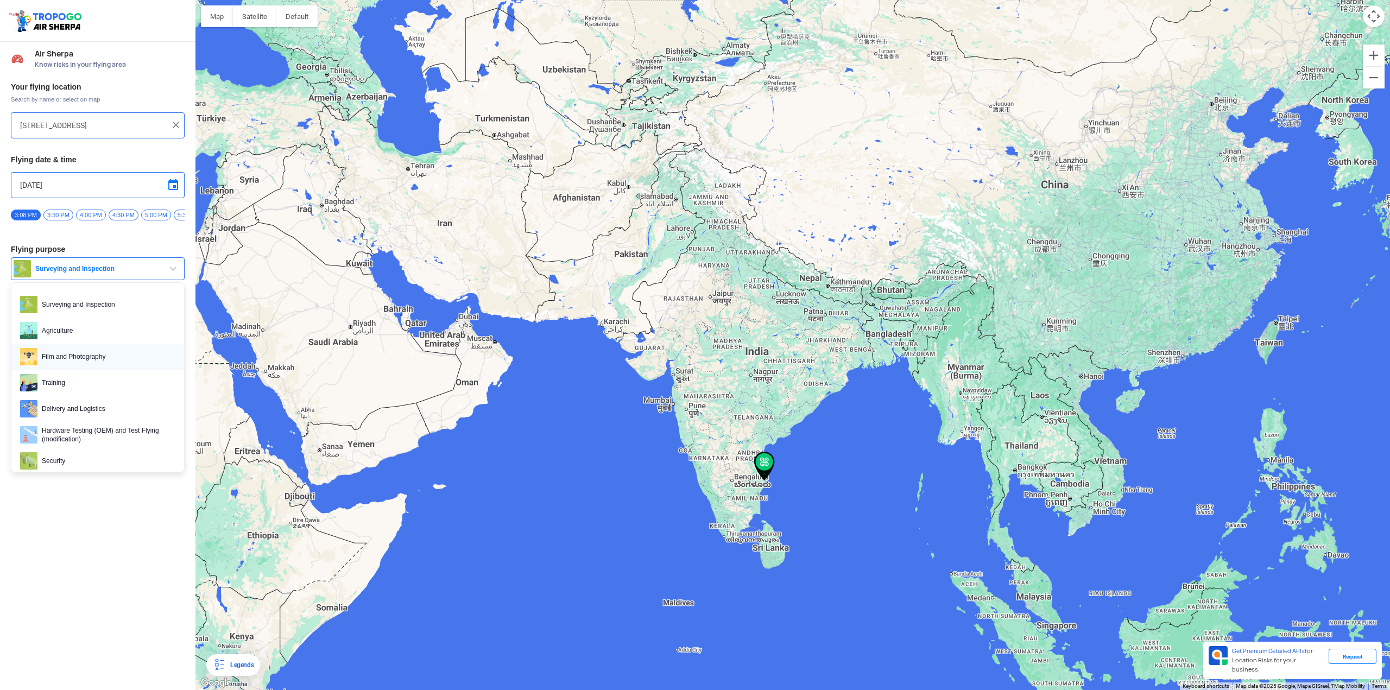
click at [83, 365] on span "Film and Photography" at bounding box center [106, 356] width 138 height 17
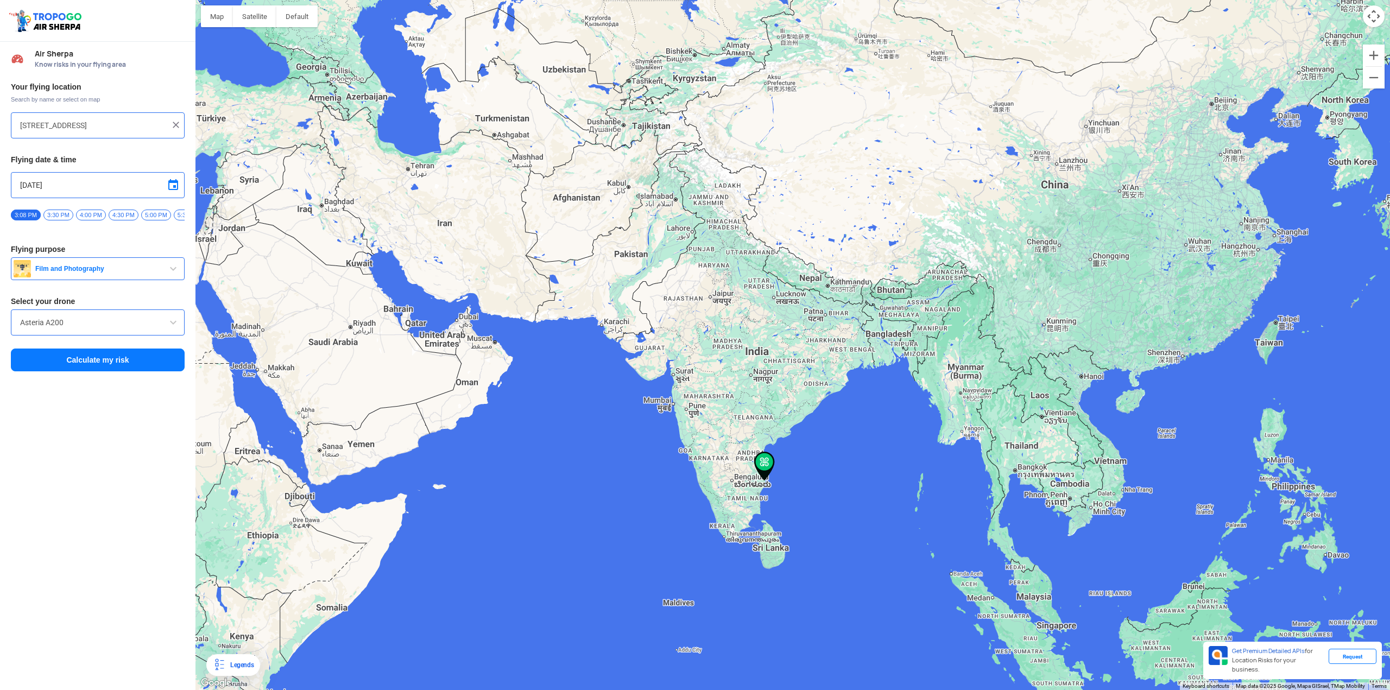
click at [90, 325] on input "Asteria A200" at bounding box center [97, 322] width 155 height 13
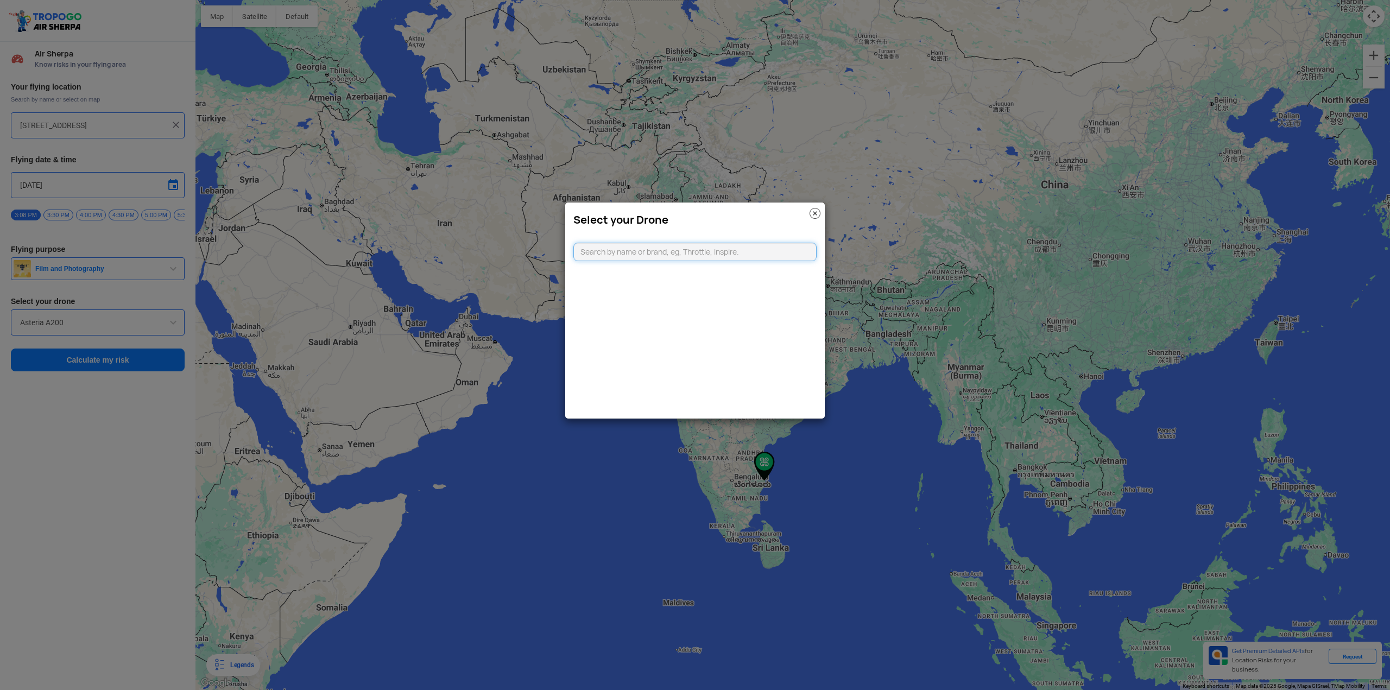
click at [162, 330] on modal-container "Select your Drone" at bounding box center [695, 345] width 1390 height 690
click at [590, 257] on input "text" at bounding box center [694, 252] width 243 height 18
type input "dji"
click at [633, 329] on li "DJI Mavic Air" at bounding box center [695, 325] width 243 height 24
type input "DJI Mavic Air"
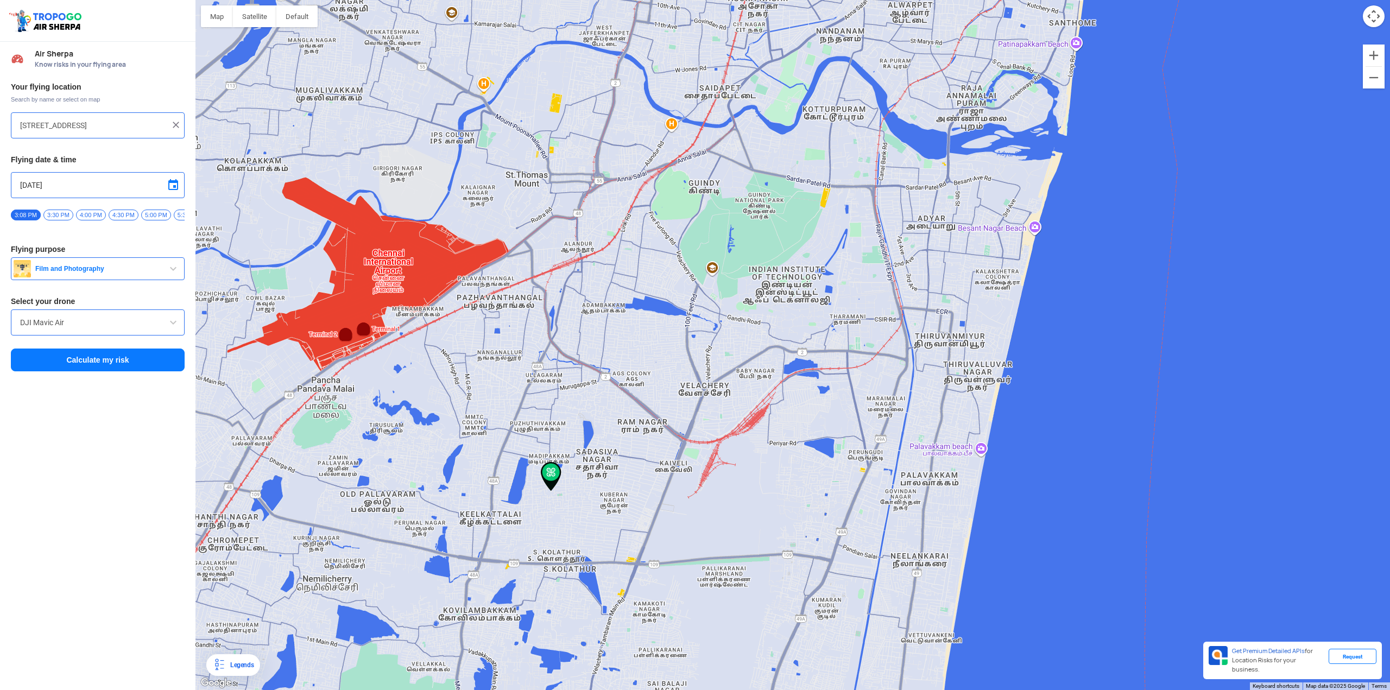
drag, startPoint x: 724, startPoint y: 274, endPoint x: 688, endPoint y: 382, distance: 114.0
click at [688, 382] on div at bounding box center [792, 345] width 1195 height 690
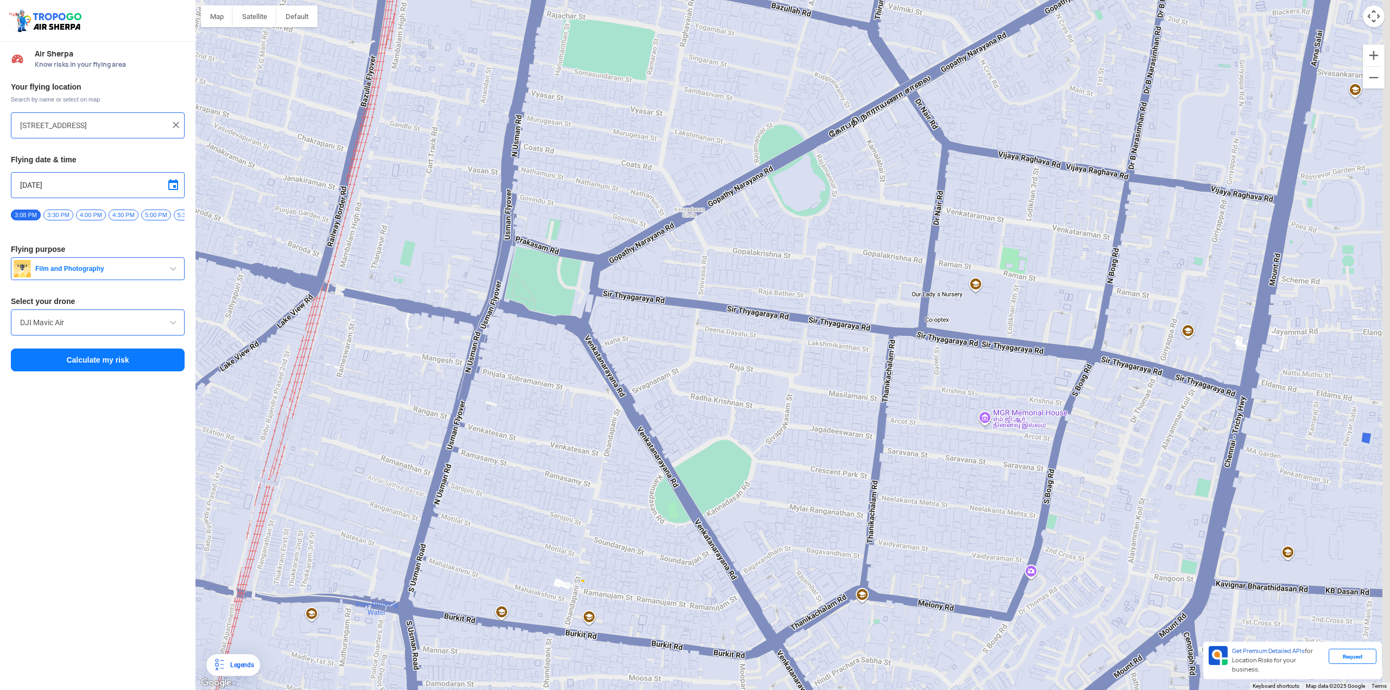
drag, startPoint x: 832, startPoint y: 148, endPoint x: 728, endPoint y: 358, distance: 234.6
click at [728, 358] on div at bounding box center [792, 345] width 1195 height 690
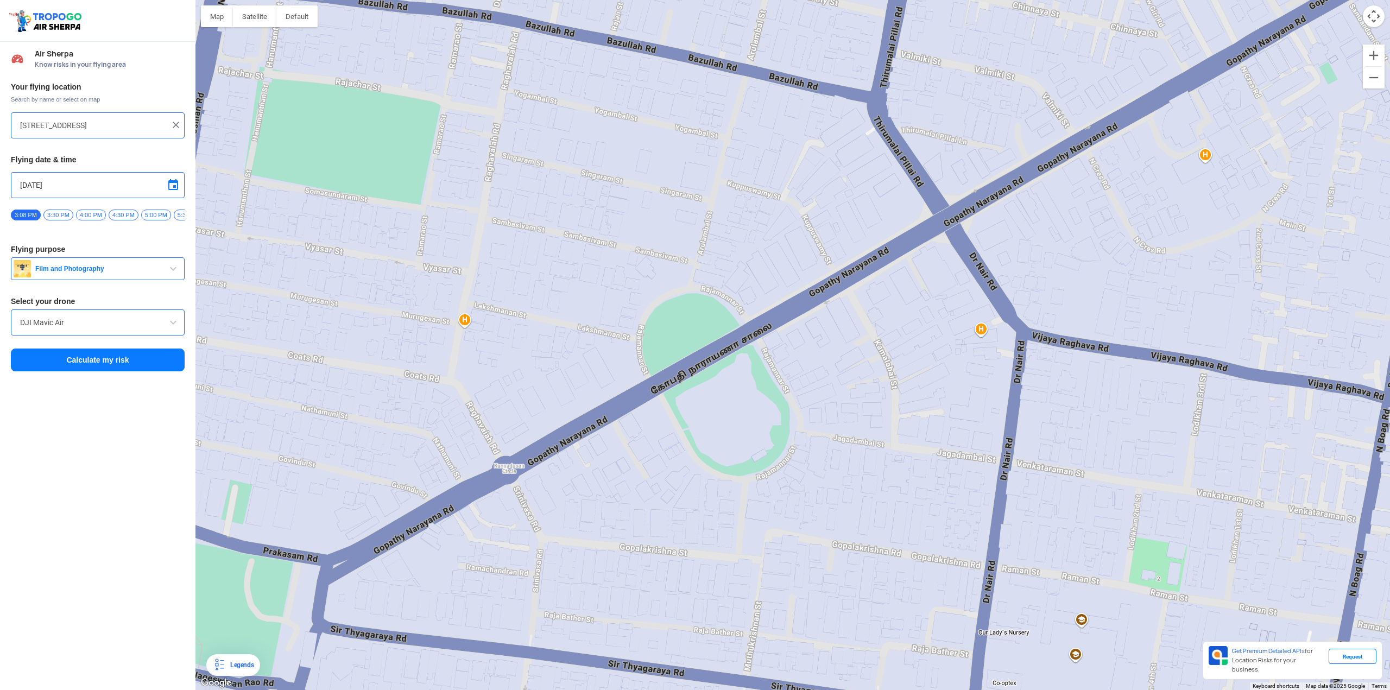
drag, startPoint x: 808, startPoint y: 202, endPoint x: 777, endPoint y: 282, distance: 86.1
click at [777, 282] on div at bounding box center [792, 345] width 1195 height 690
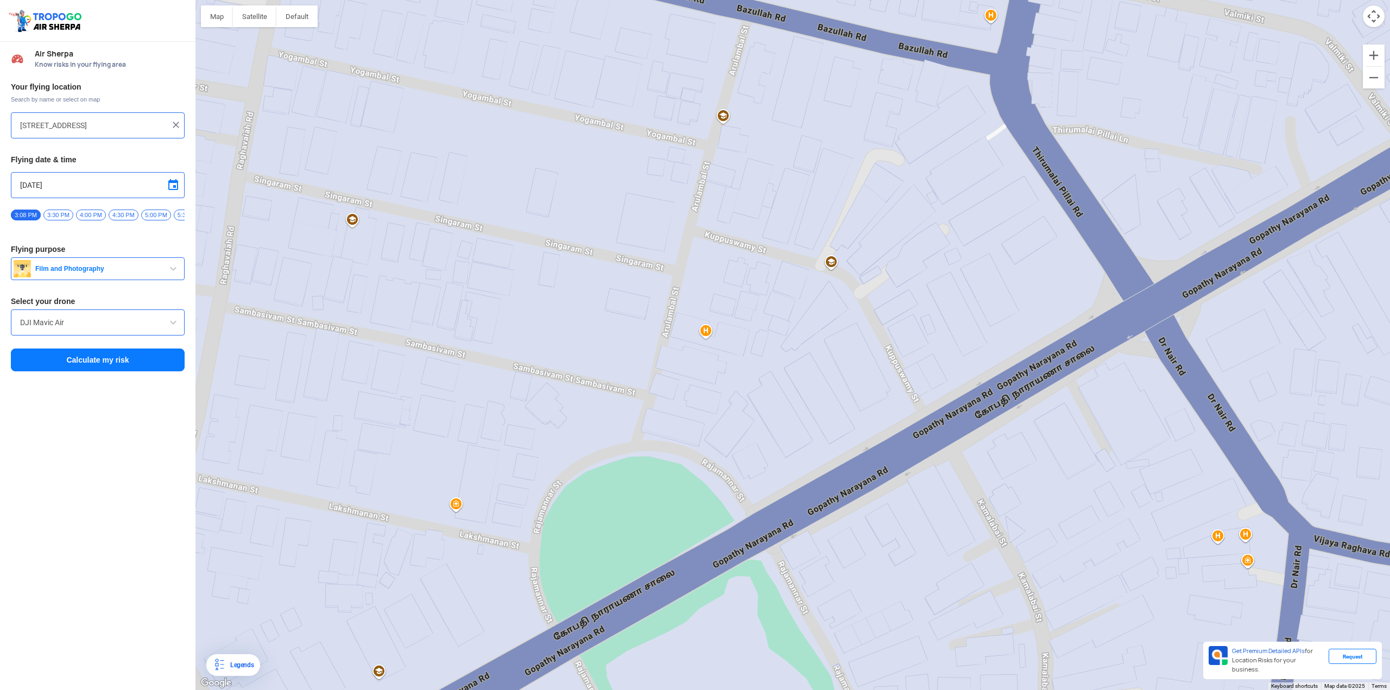
drag, startPoint x: 876, startPoint y: 154, endPoint x: 875, endPoint y: 267, distance: 112.4
click at [875, 267] on div at bounding box center [792, 345] width 1195 height 690
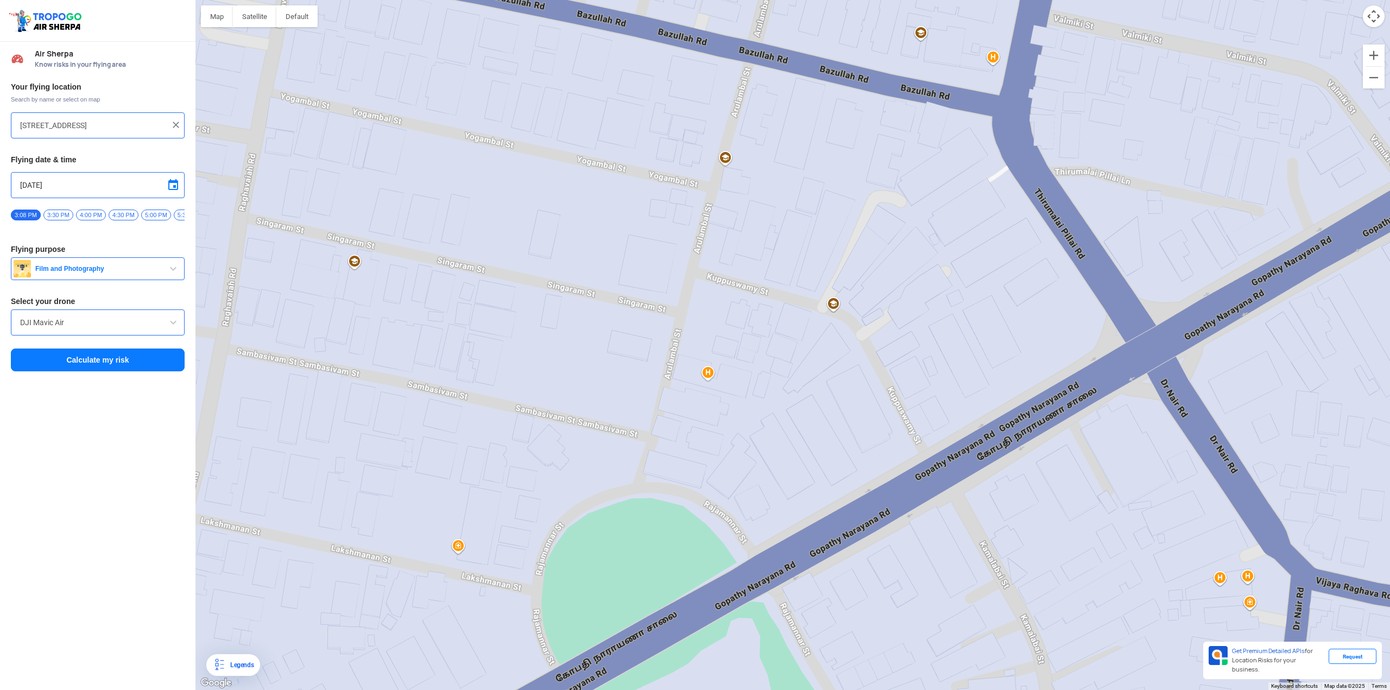
drag, startPoint x: 779, startPoint y: 234, endPoint x: 781, endPoint y: 269, distance: 35.4
click at [781, 269] on div at bounding box center [792, 345] width 1195 height 690
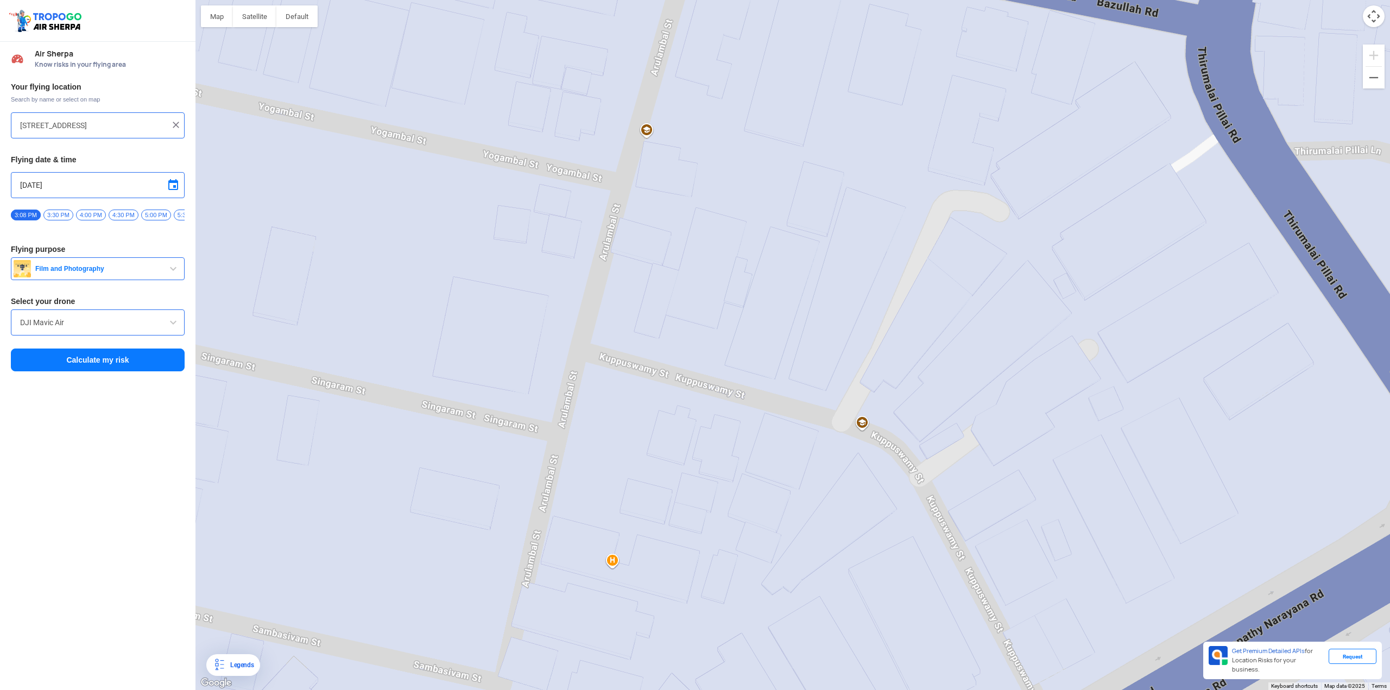
drag, startPoint x: 622, startPoint y: 231, endPoint x: 658, endPoint y: 308, distance: 84.5
click at [658, 308] on div at bounding box center [792, 345] width 1195 height 690
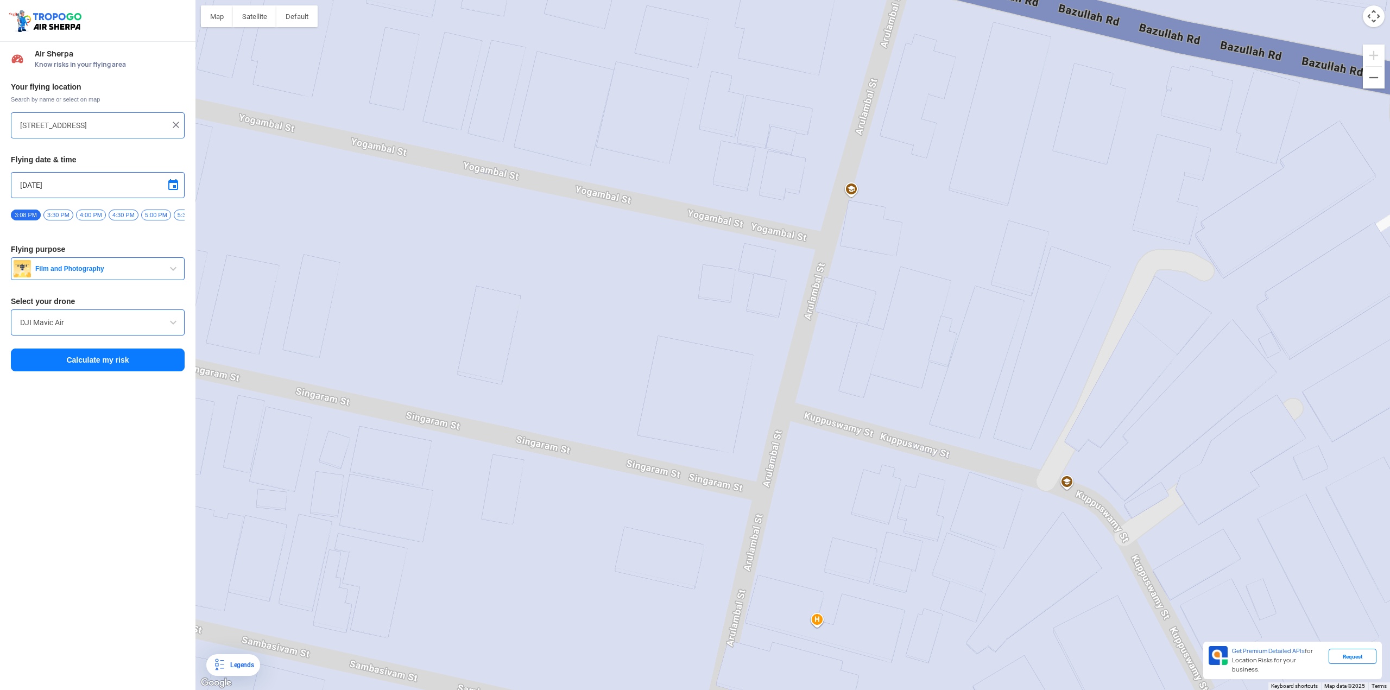
drag, startPoint x: 534, startPoint y: 257, endPoint x: 741, endPoint y: 319, distance: 215.3
click at [741, 319] on div at bounding box center [792, 345] width 1195 height 690
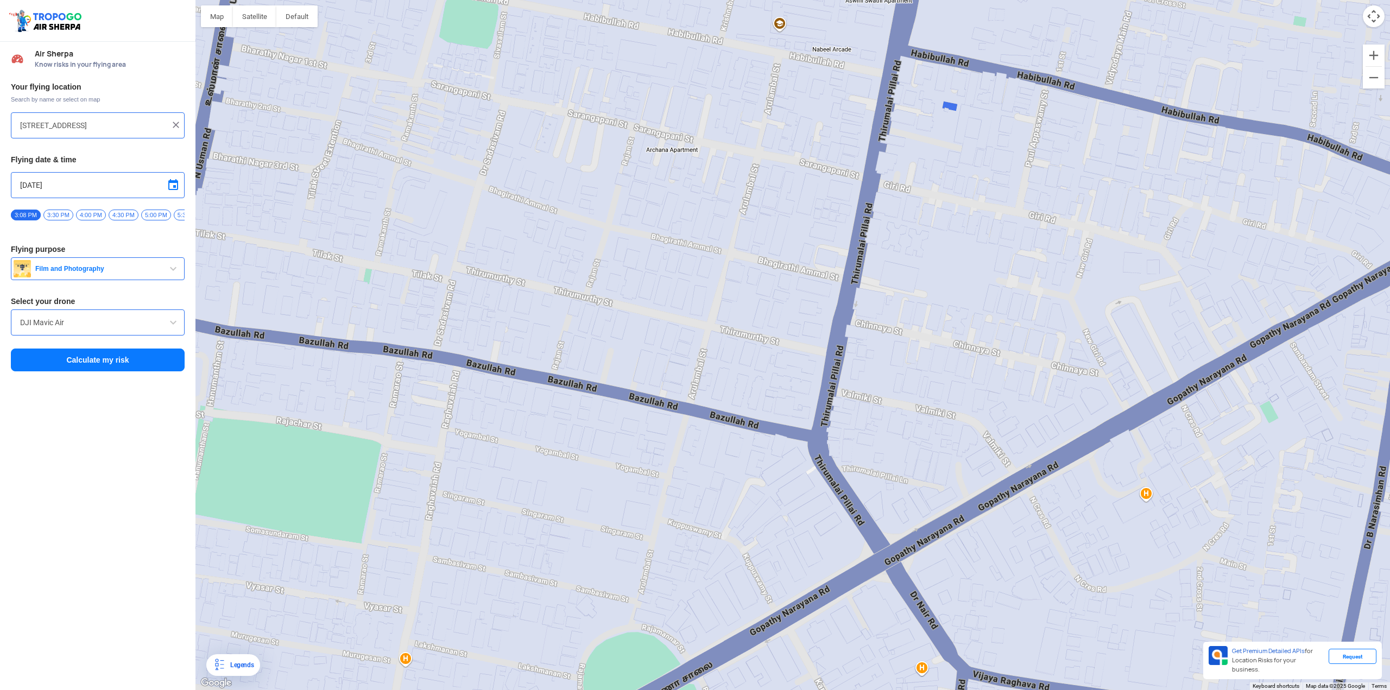
drag, startPoint x: 841, startPoint y: 326, endPoint x: 769, endPoint y: 482, distance: 172.0
click at [769, 482] on div at bounding box center [792, 345] width 1195 height 690
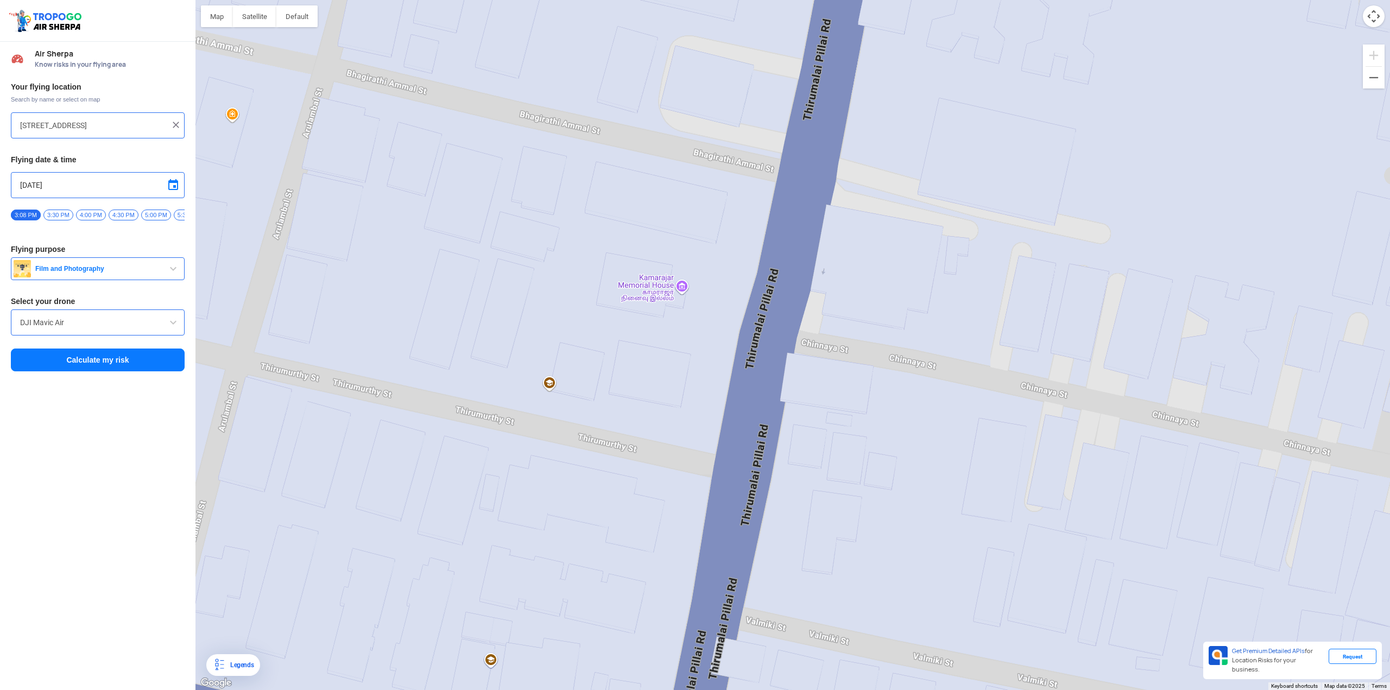
click at [835, 301] on div at bounding box center [792, 345] width 1195 height 690
type input "[STREET_ADDRESS][PERSON_NAME]. [GEOGRAPHIC_DATA], [GEOGRAPHIC_DATA], [GEOGRAPHI…"
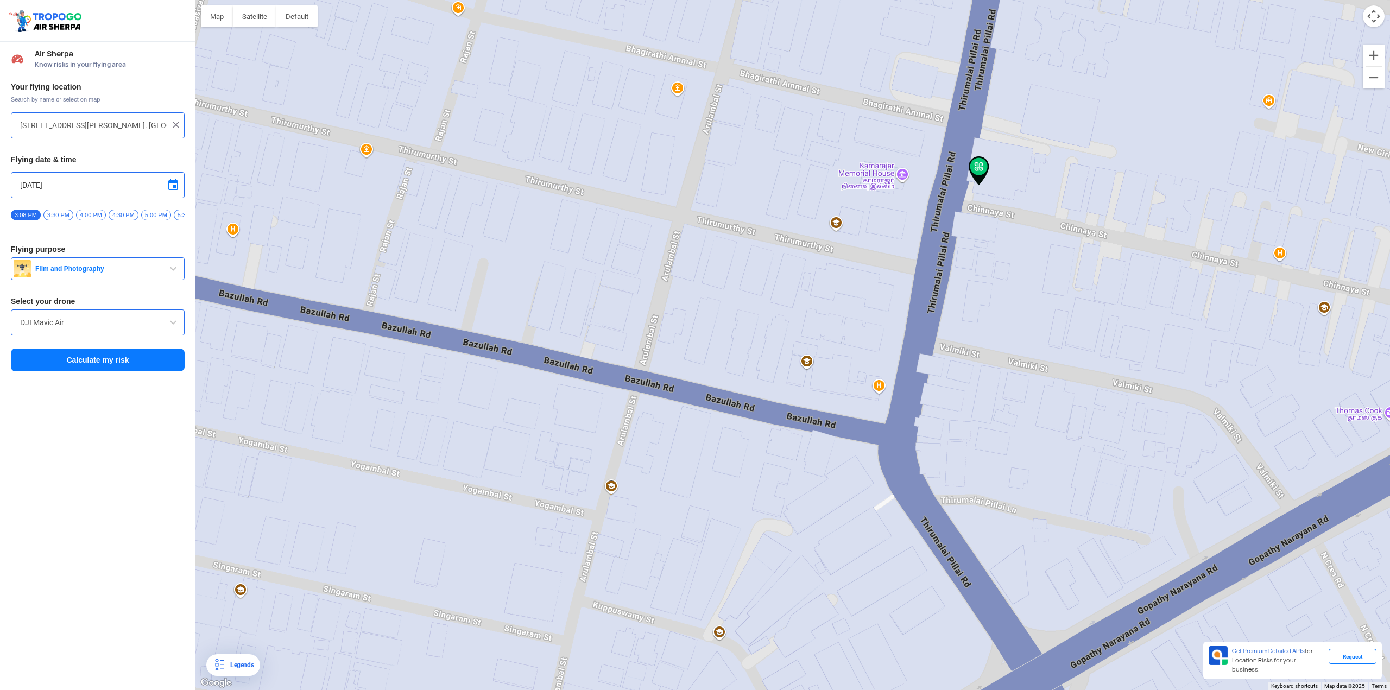
drag, startPoint x: 147, startPoint y: 213, endPoint x: 147, endPoint y: 207, distance: 6.0
click at [147, 207] on div "Your flying location Search by name or select on map [STREET_ADDRESS][PERSON_NA…" at bounding box center [97, 227] width 195 height 301
drag, startPoint x: 48, startPoint y: 232, endPoint x: 19, endPoint y: 225, distance: 30.3
click at [81, 232] on div "Your flying location Search by name or select on map [STREET_ADDRESS][PERSON_NA…" at bounding box center [97, 227] width 195 height 301
click at [79, 237] on div "Your flying location Search by name or select on map [STREET_ADDRESS][PERSON_NA…" at bounding box center [97, 227] width 195 height 301
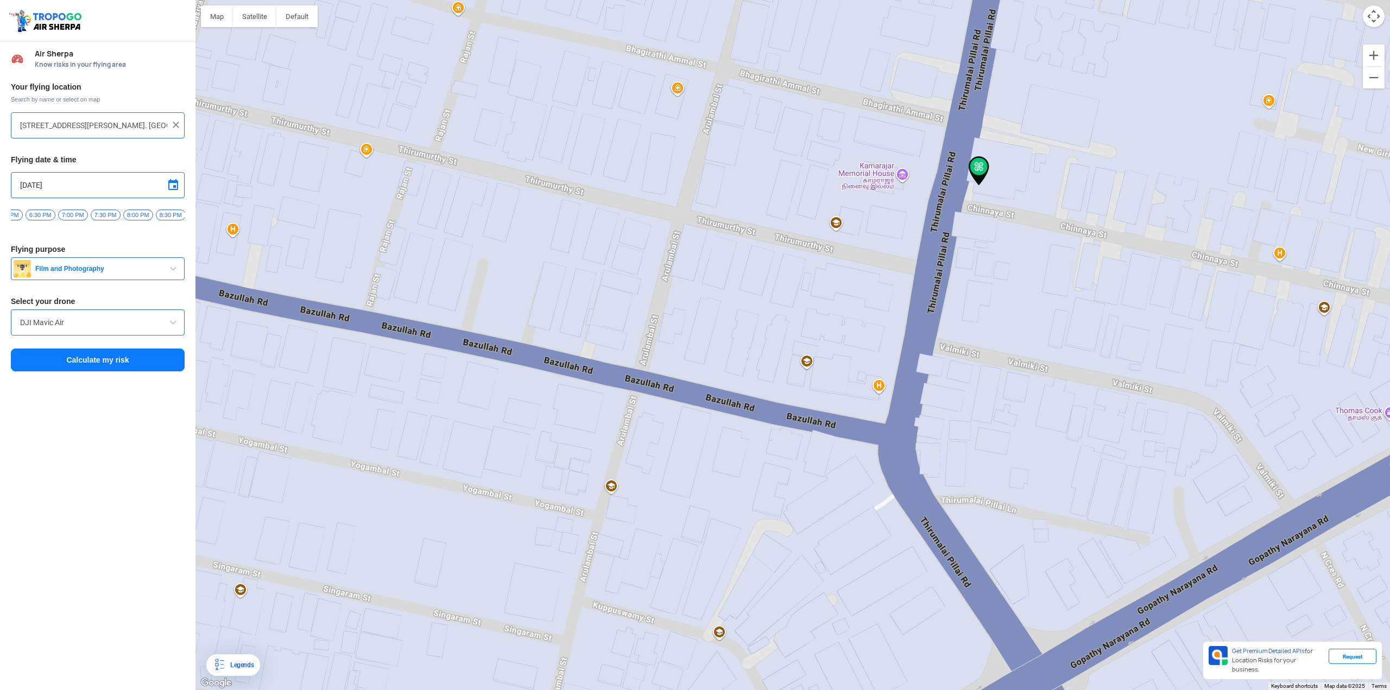
scroll to position [0, 247]
click at [108, 215] on span "8:00 PM" at bounding box center [105, 215] width 30 height 11
click at [87, 367] on button "Calculate my risk" at bounding box center [98, 360] width 174 height 23
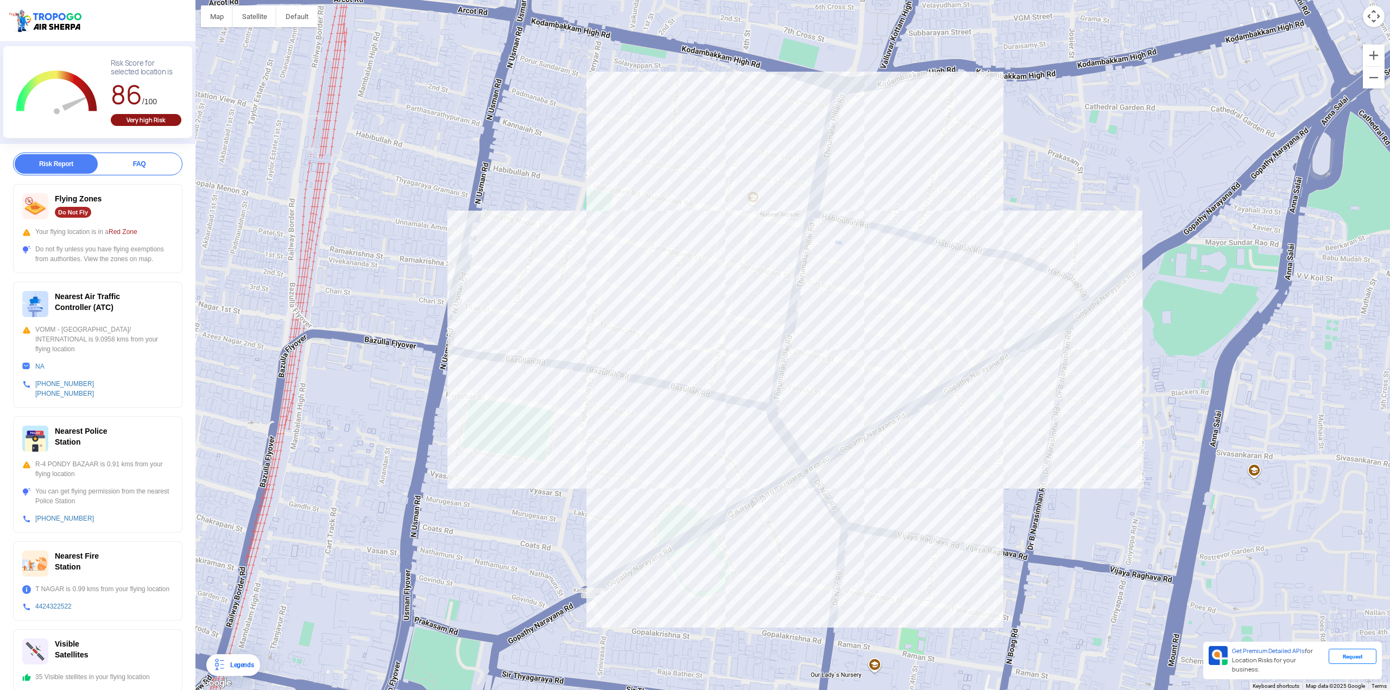
scroll to position [0, 0]
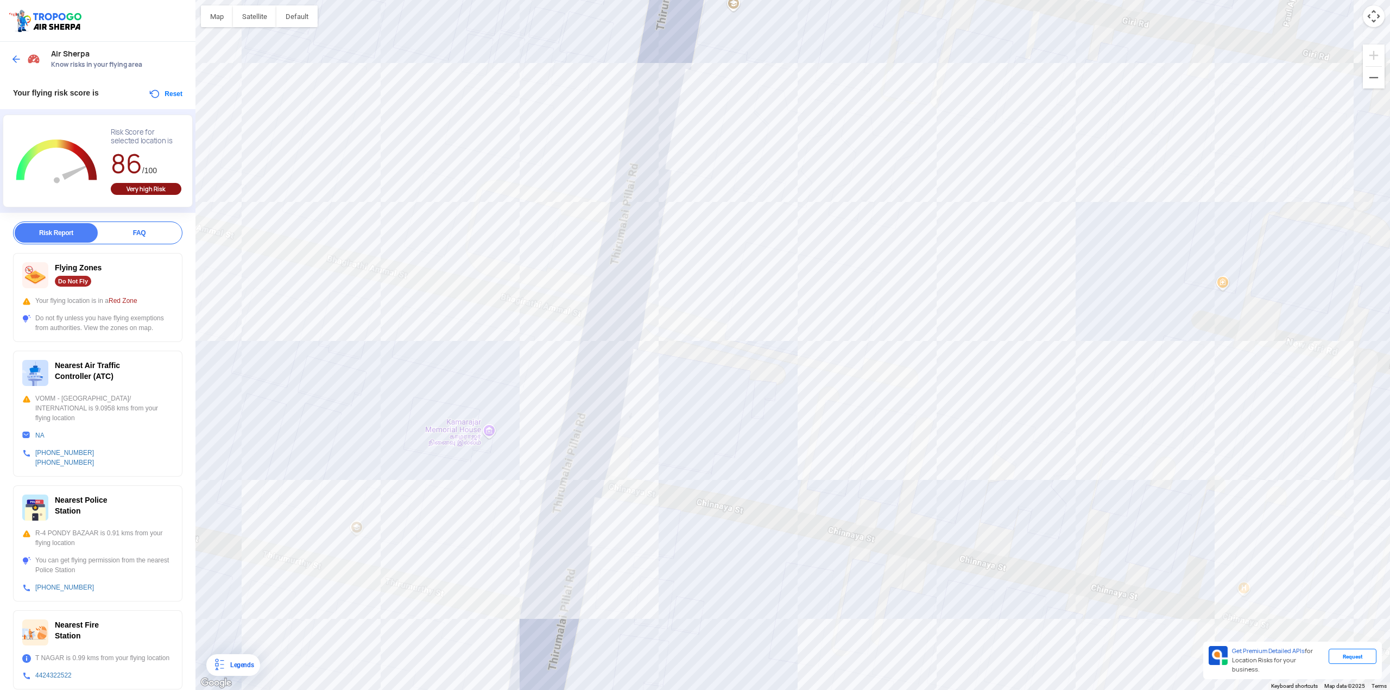
click at [591, 398] on div at bounding box center [792, 345] width 1195 height 690
